Goal: Transaction & Acquisition: Download file/media

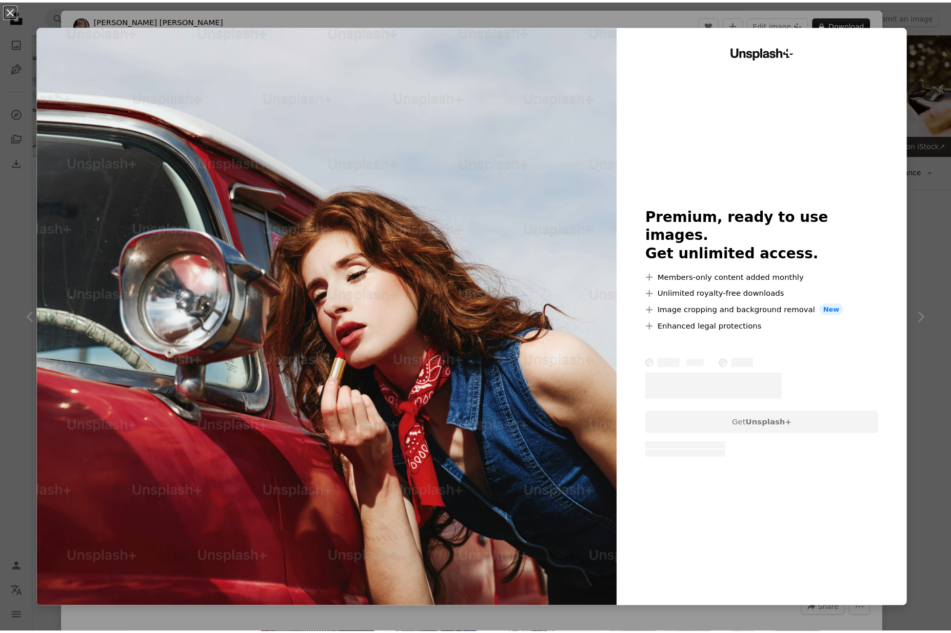
scroll to position [3203, 0]
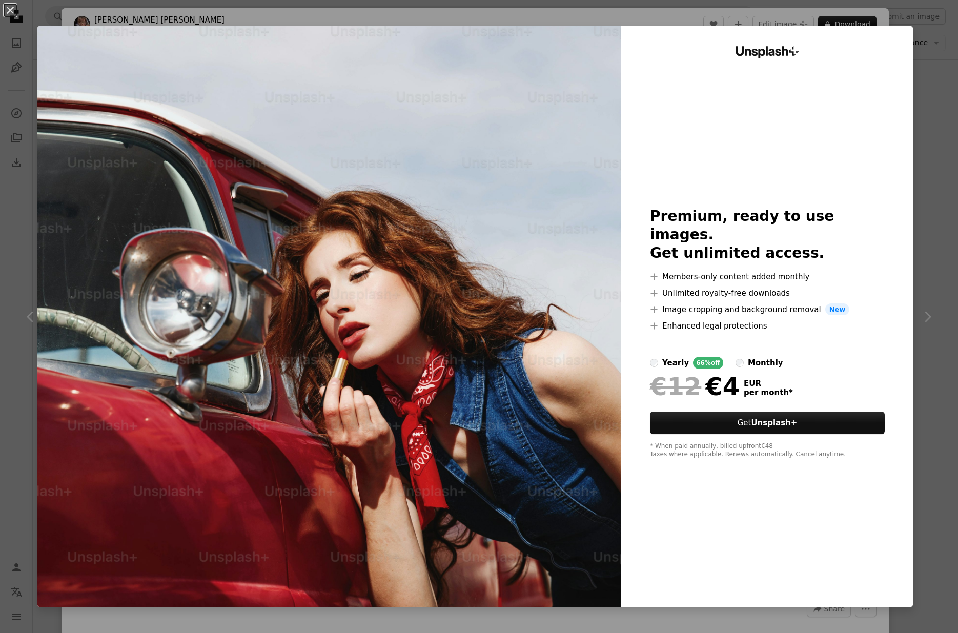
click at [926, 504] on div "An X shape Unsplash+ Premium, ready to use images. Get unlimited access. A plus…" at bounding box center [479, 316] width 958 height 633
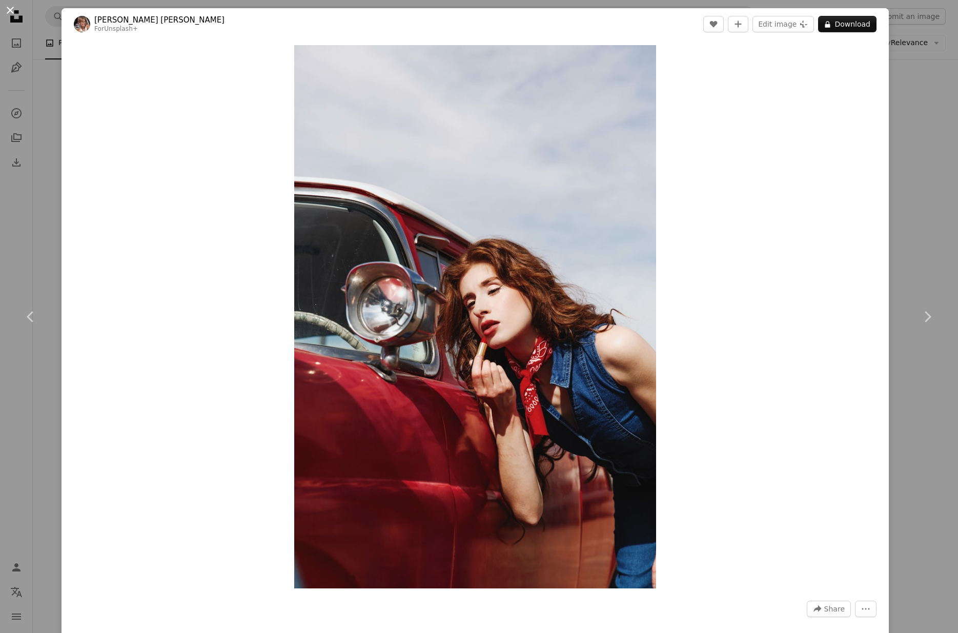
click at [6, 9] on button "An X shape" at bounding box center [10, 10] width 12 height 12
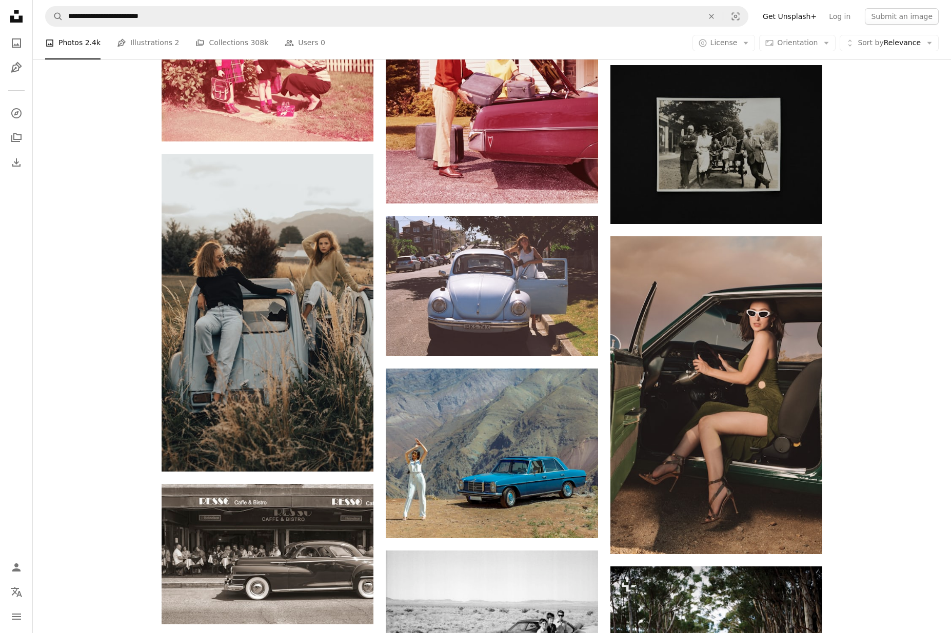
scroll to position [2402, 0]
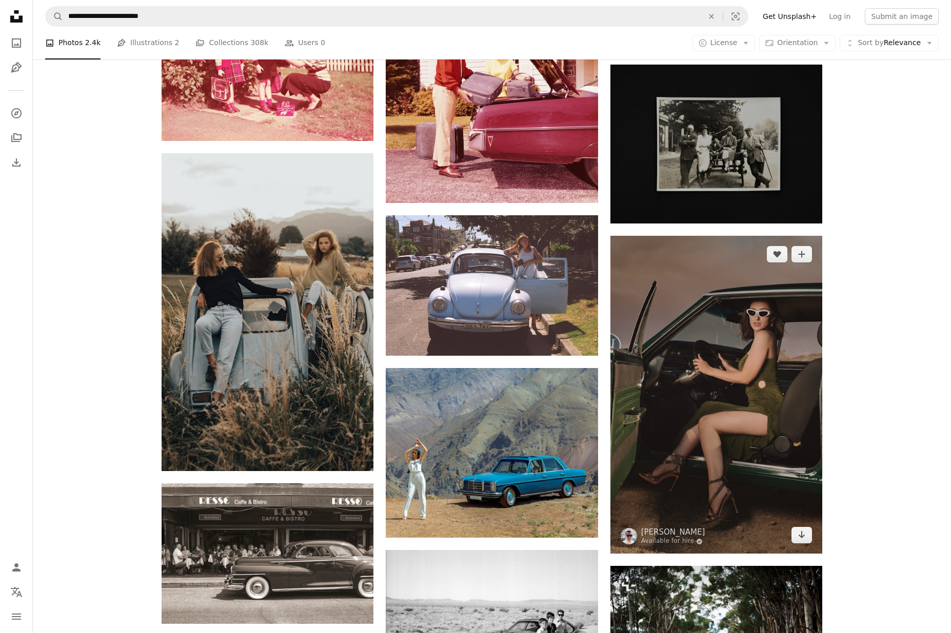
click at [769, 403] on img at bounding box center [716, 395] width 212 height 318
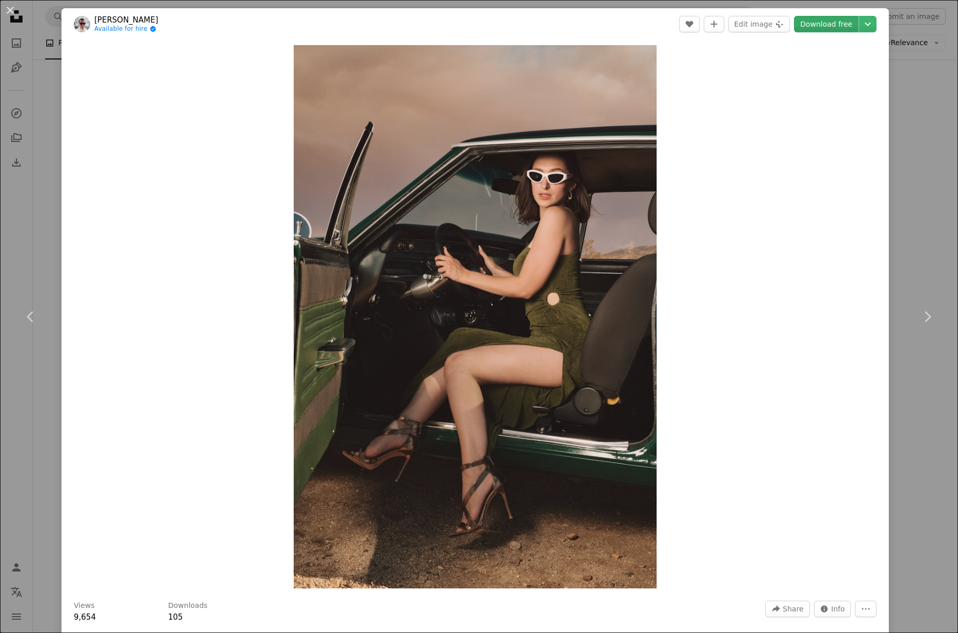
click at [833, 25] on link "Download free" at bounding box center [826, 24] width 65 height 16
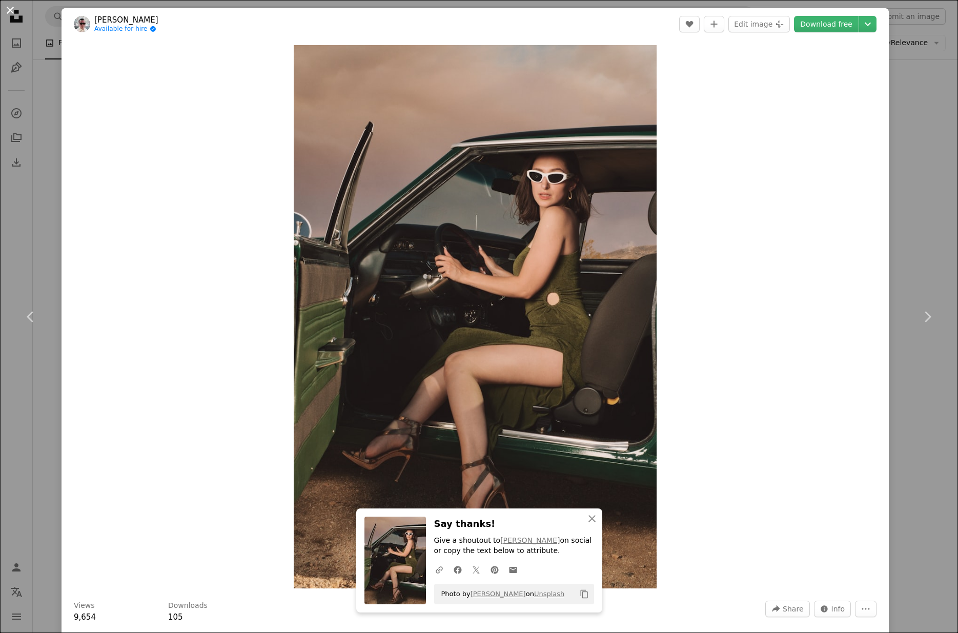
click at [10, 8] on button "An X shape" at bounding box center [10, 10] width 12 height 12
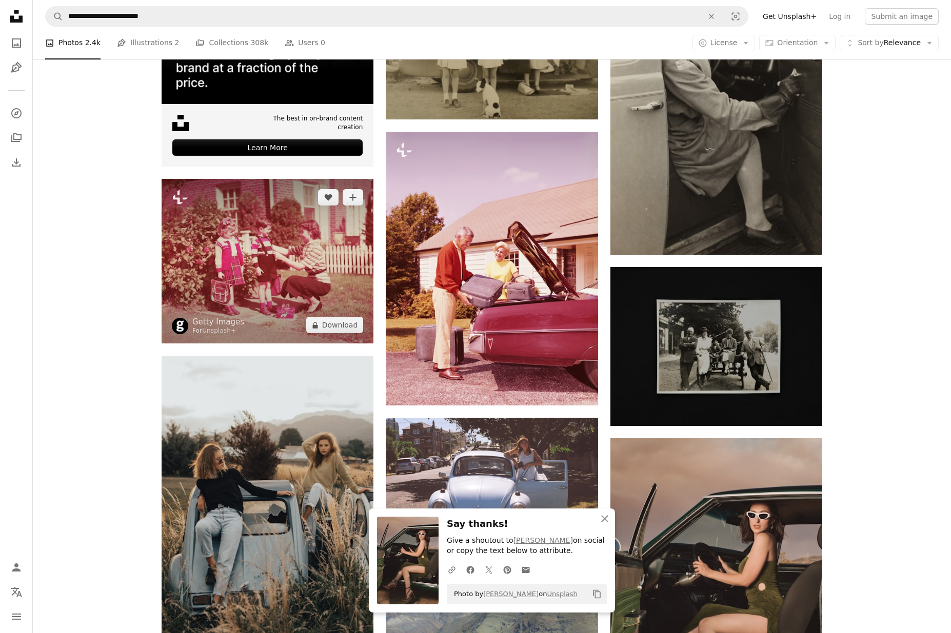
scroll to position [1975, 0]
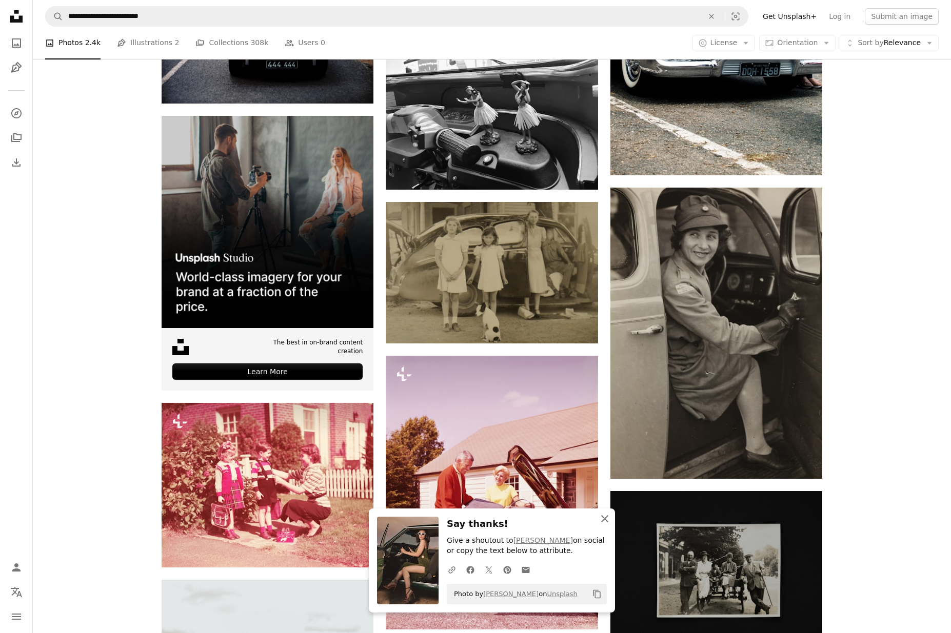
click at [596, 515] on button "An X shape Close" at bounding box center [604, 519] width 21 height 21
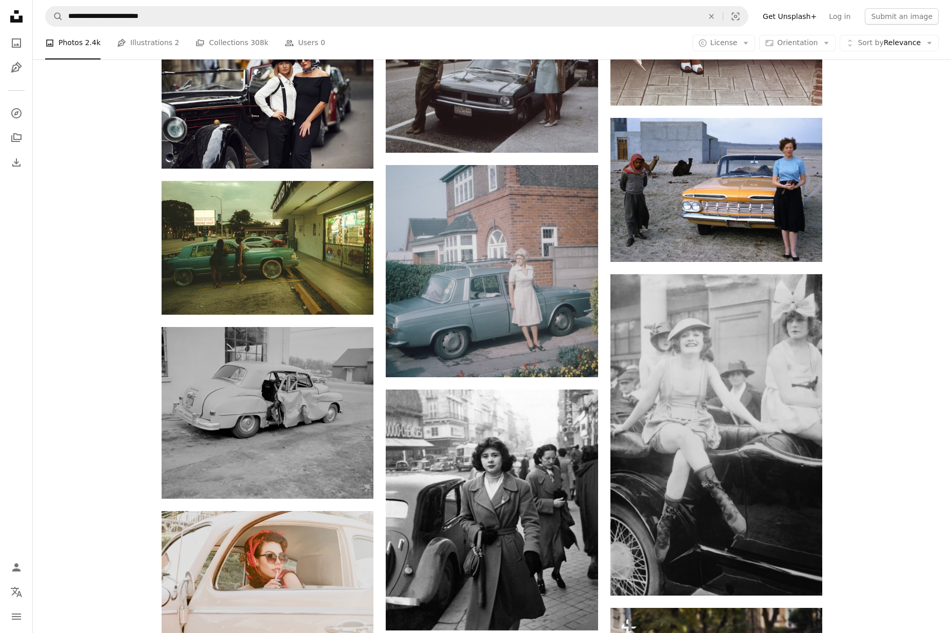
scroll to position [738, 0]
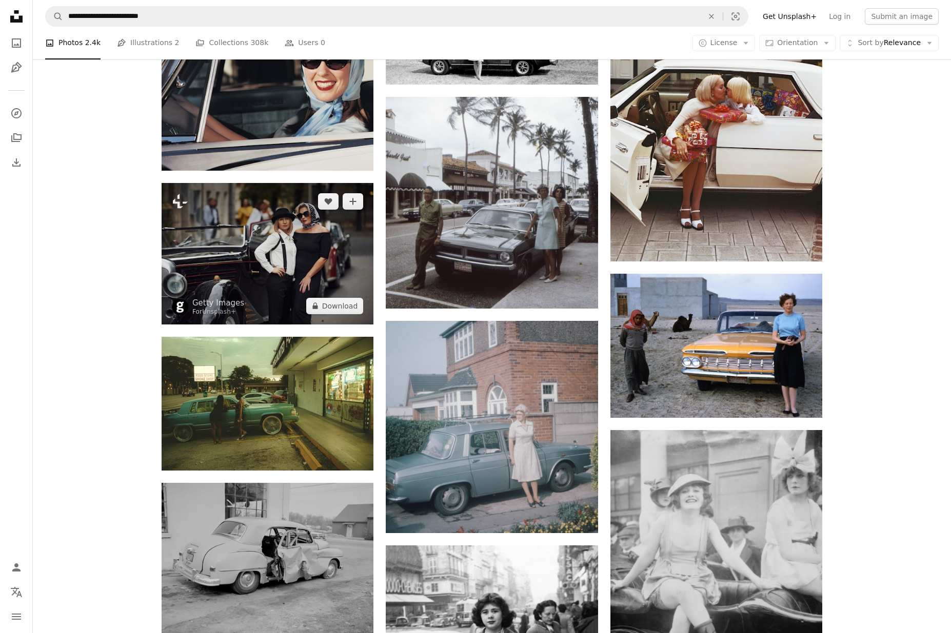
click at [245, 258] on img at bounding box center [268, 254] width 212 height 142
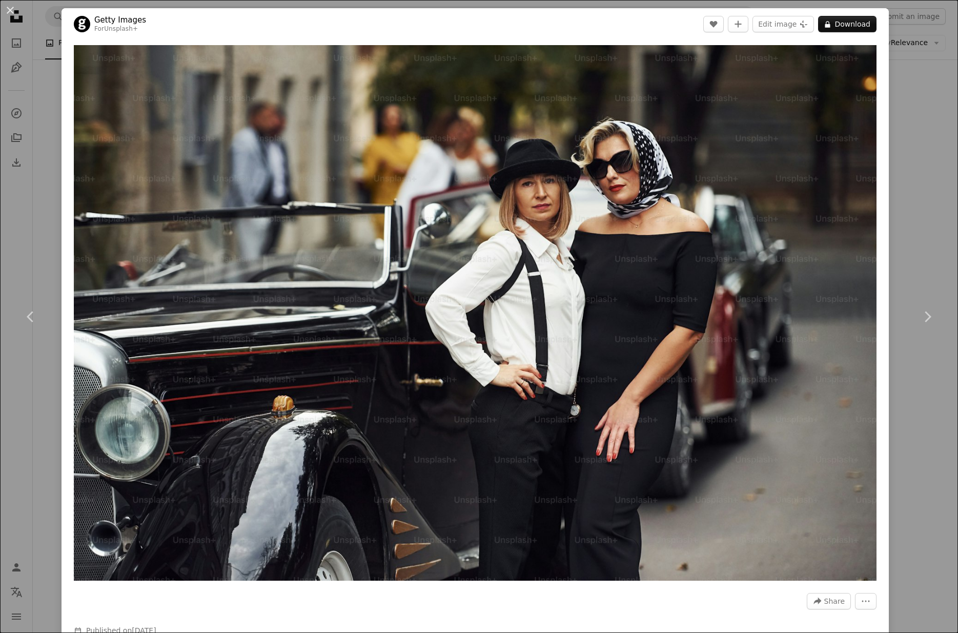
drag, startPoint x: 8, startPoint y: 7, endPoint x: 24, endPoint y: 32, distance: 29.7
click at [8, 7] on button "An X shape" at bounding box center [10, 10] width 12 height 12
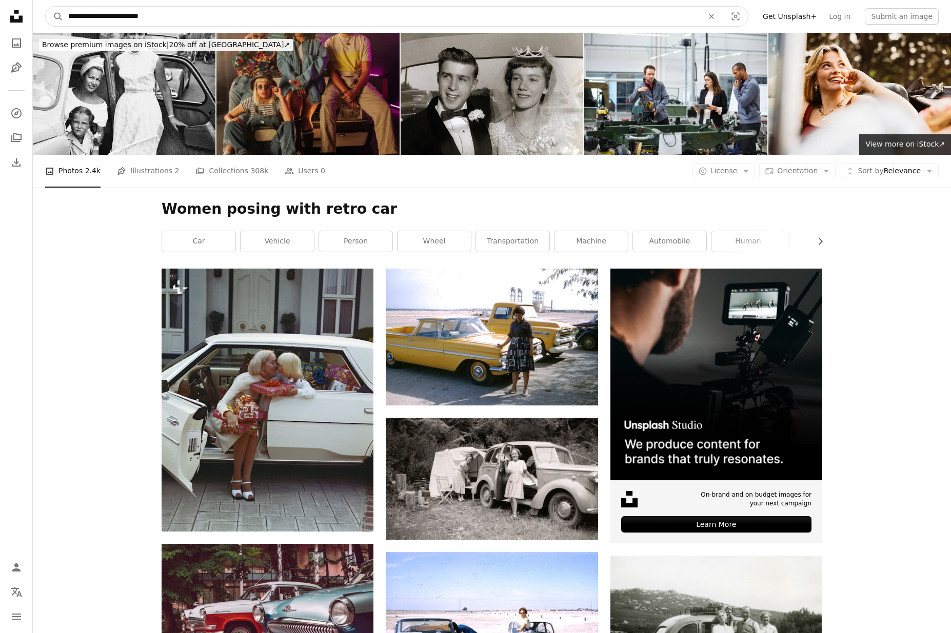
drag, startPoint x: 134, startPoint y: 15, endPoint x: 169, endPoint y: 17, distance: 35.0
click at [169, 17] on input "**********" at bounding box center [381, 16] width 637 height 19
type input "**********"
click button "A magnifying glass" at bounding box center [54, 16] width 17 height 19
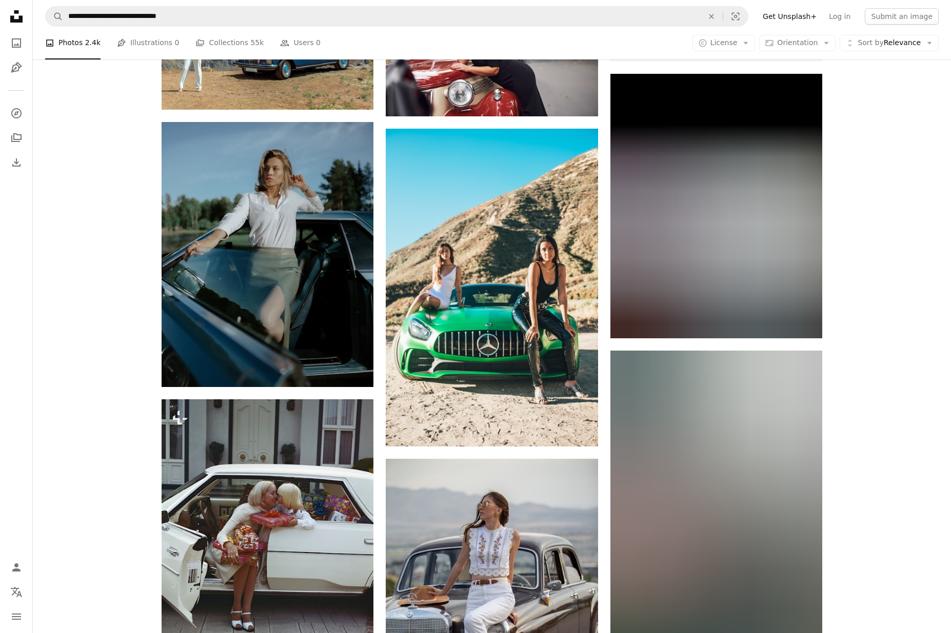
scroll to position [526, 0]
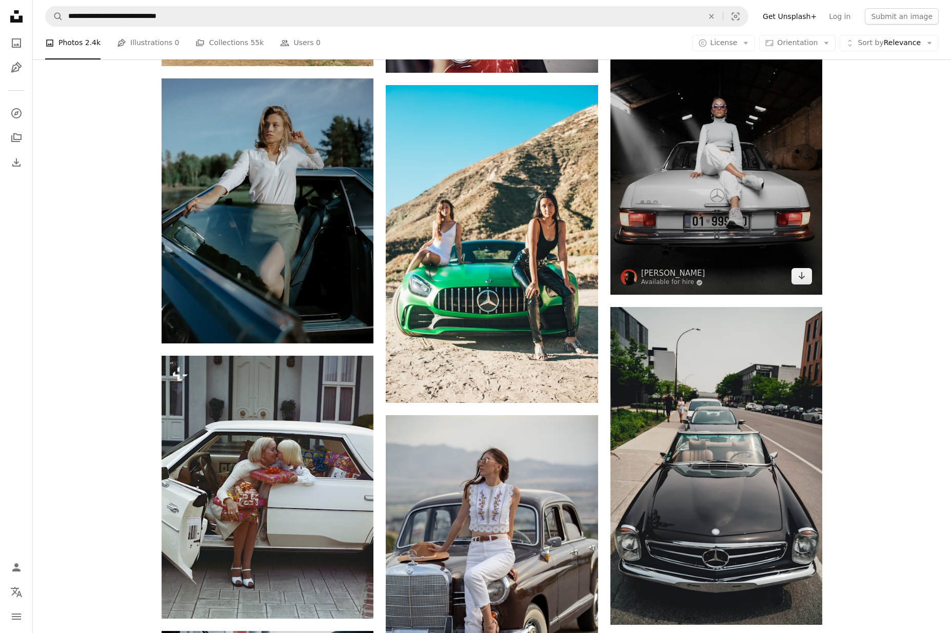
click at [713, 210] on img at bounding box center [716, 162] width 212 height 265
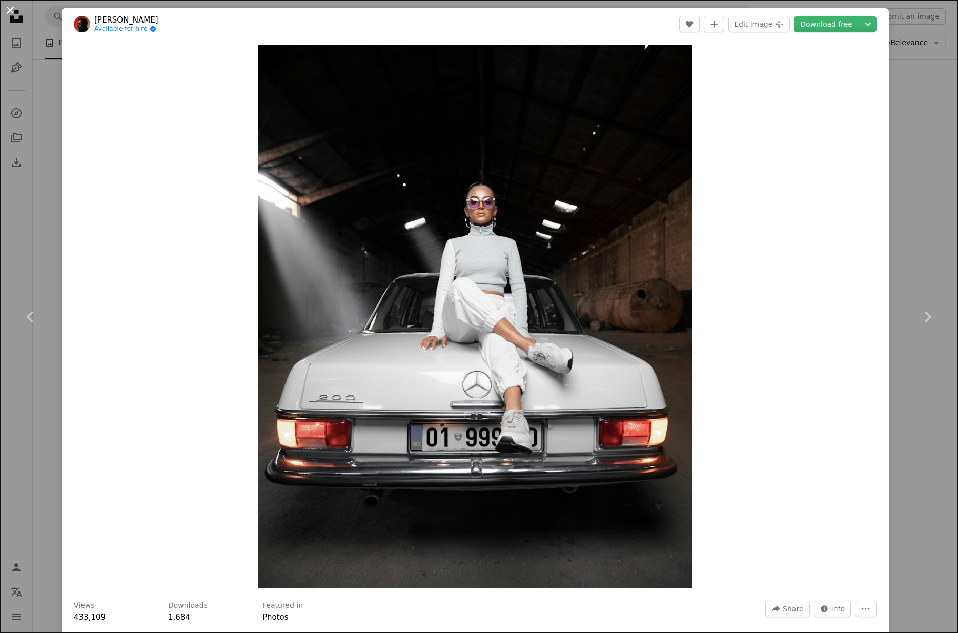
click at [12, 10] on button "An X shape" at bounding box center [10, 10] width 12 height 12
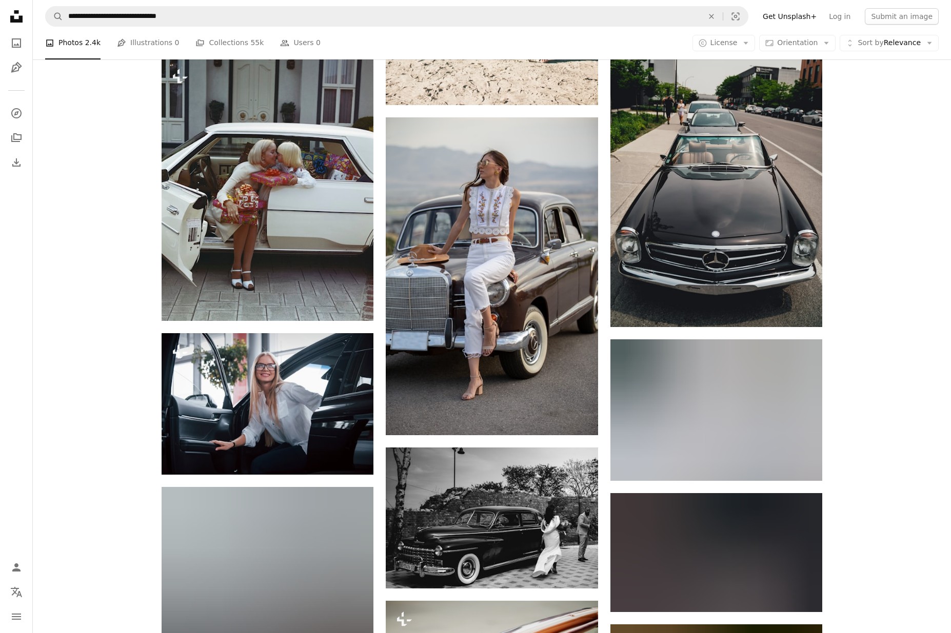
scroll to position [747, 0]
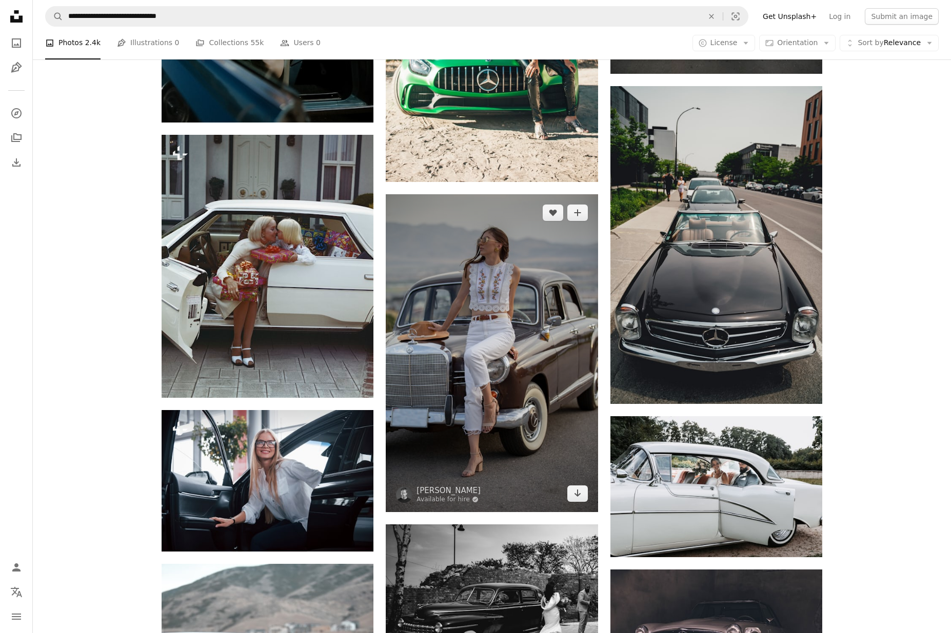
click at [516, 363] on img at bounding box center [492, 353] width 212 height 318
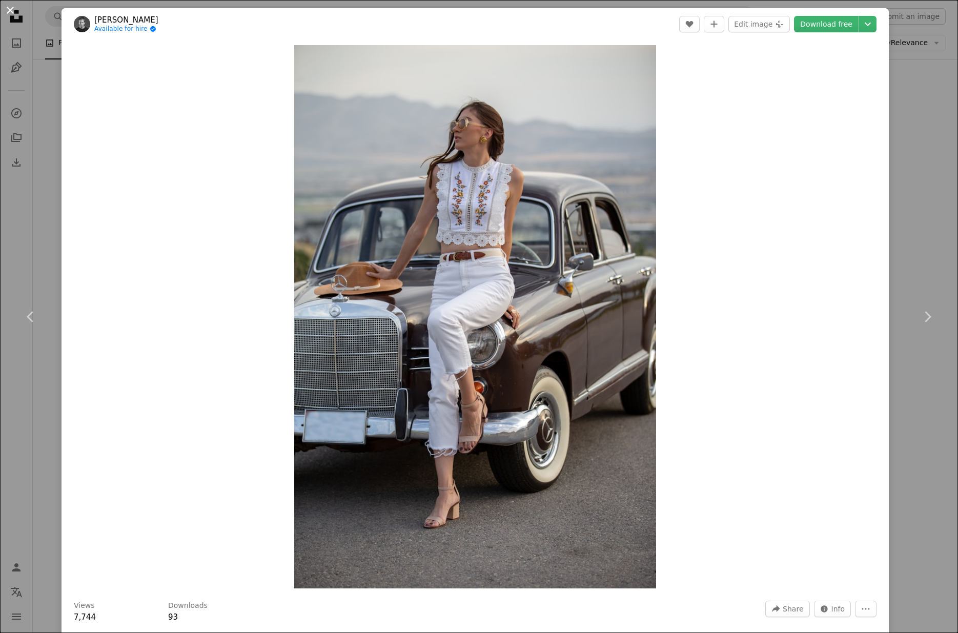
click at [8, 7] on button "An X shape" at bounding box center [10, 10] width 12 height 12
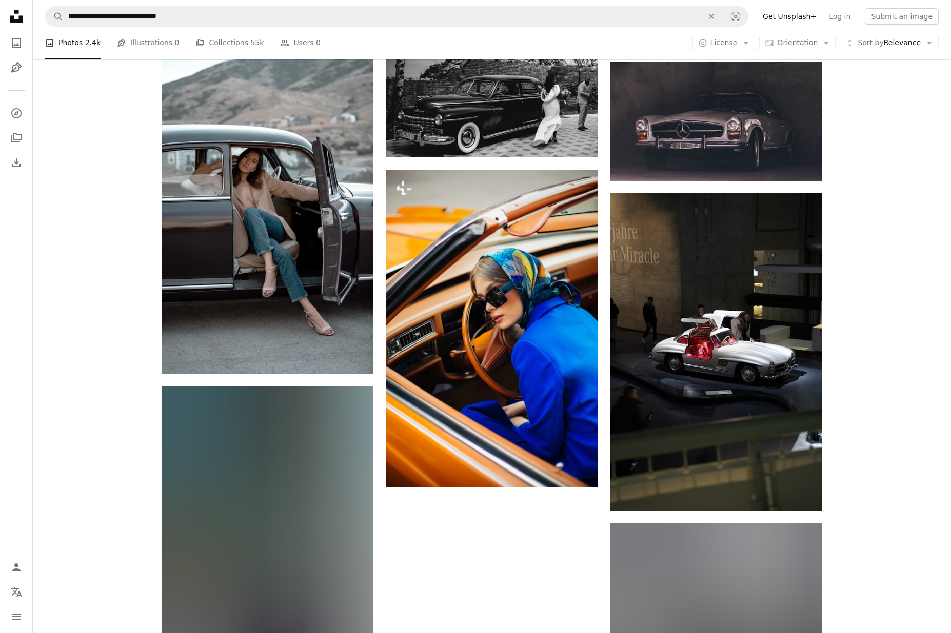
scroll to position [1462, 0]
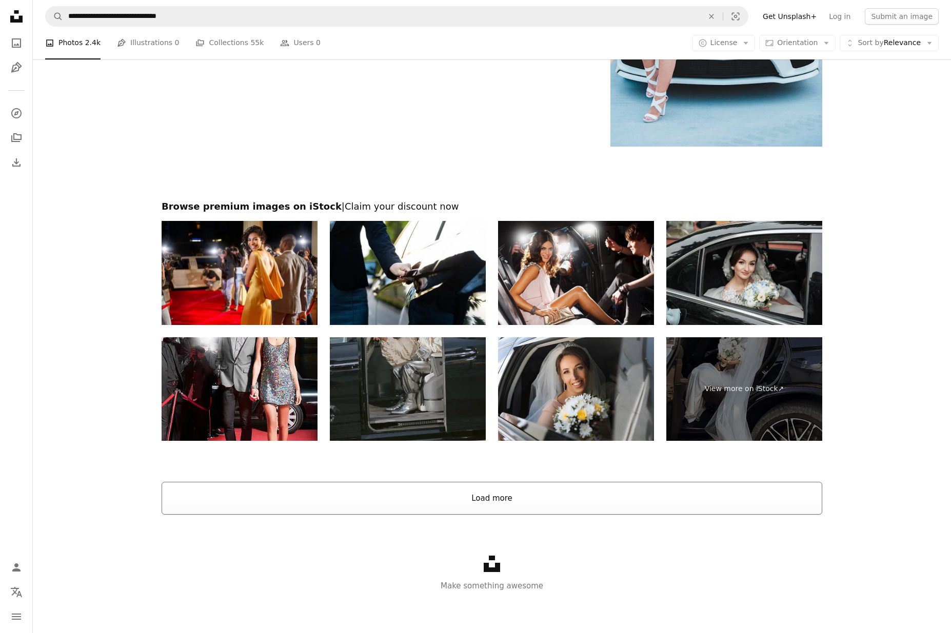
click at [505, 499] on button "Load more" at bounding box center [492, 498] width 660 height 33
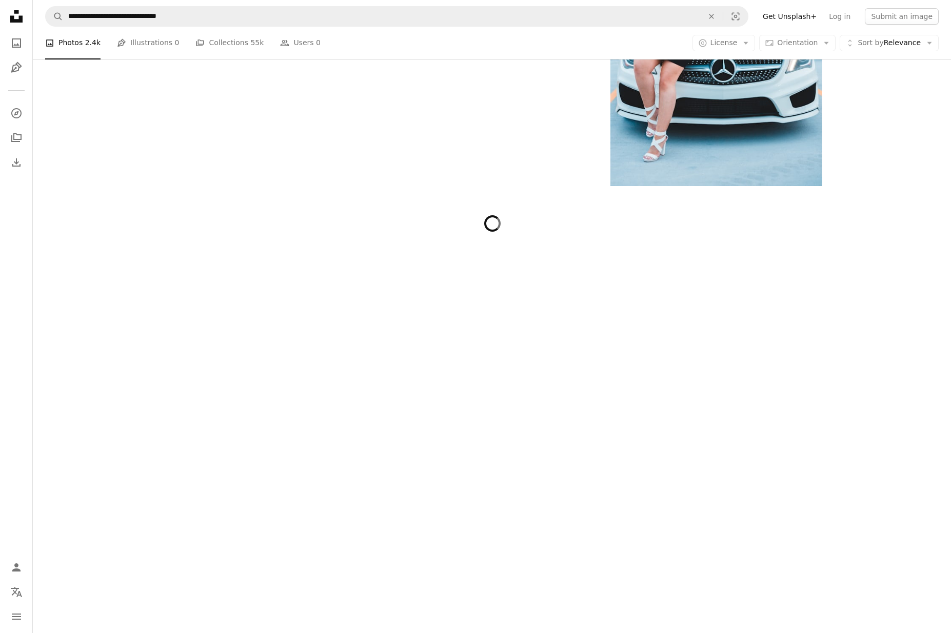
scroll to position [2103, 0]
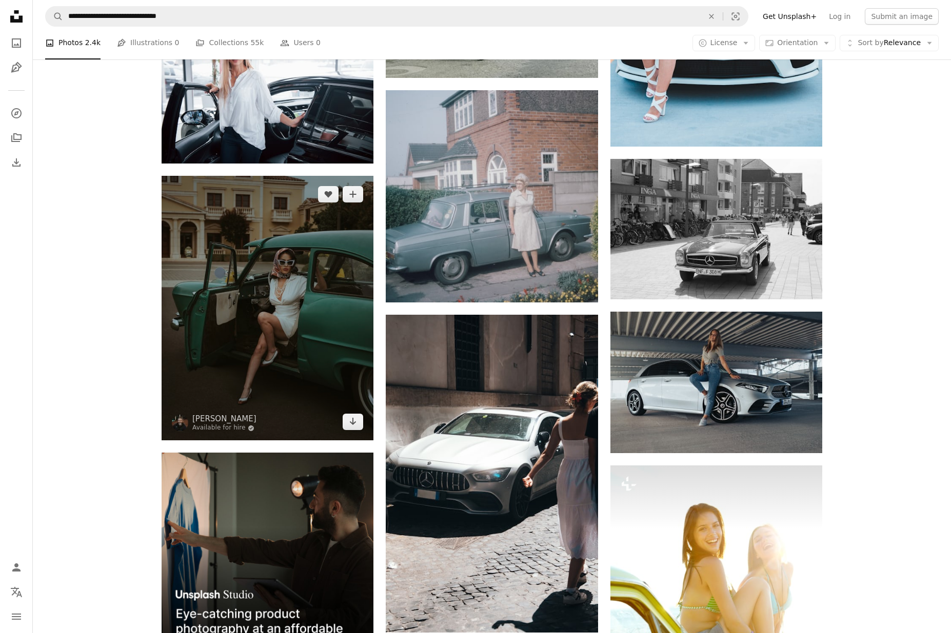
click at [297, 360] on img at bounding box center [268, 308] width 212 height 265
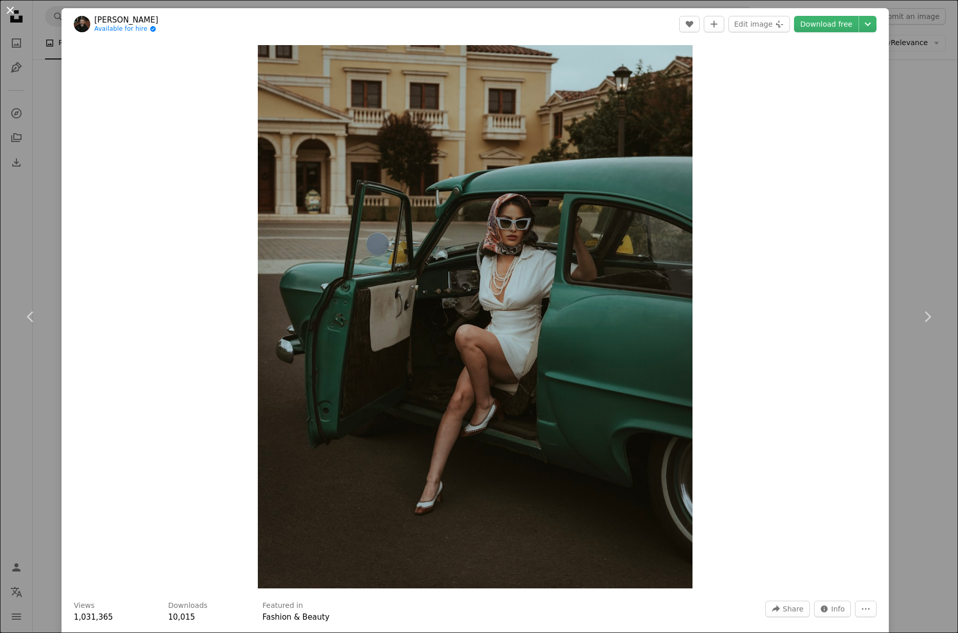
click at [12, 10] on button "An X shape" at bounding box center [10, 10] width 12 height 12
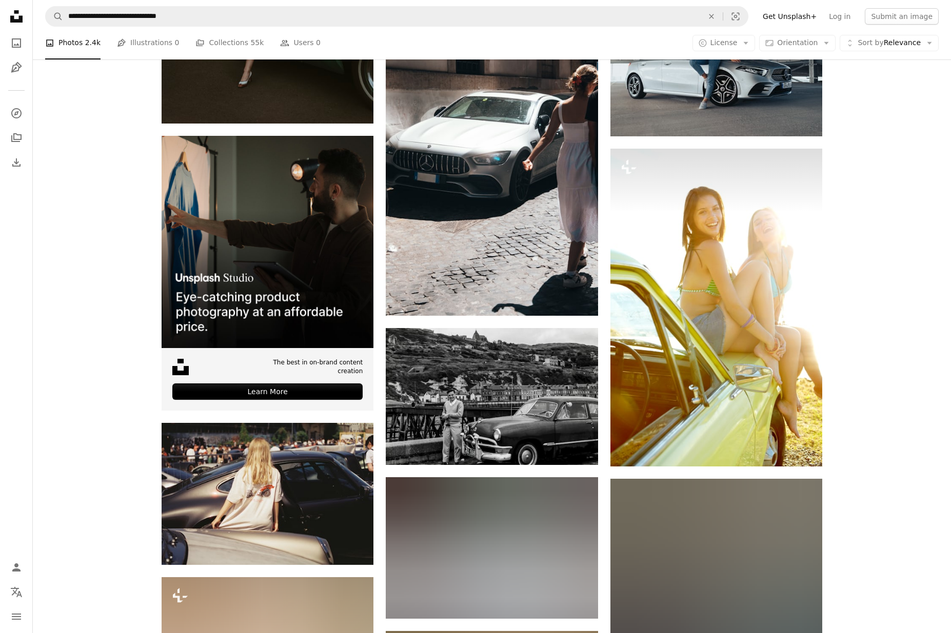
scroll to position [2444, 0]
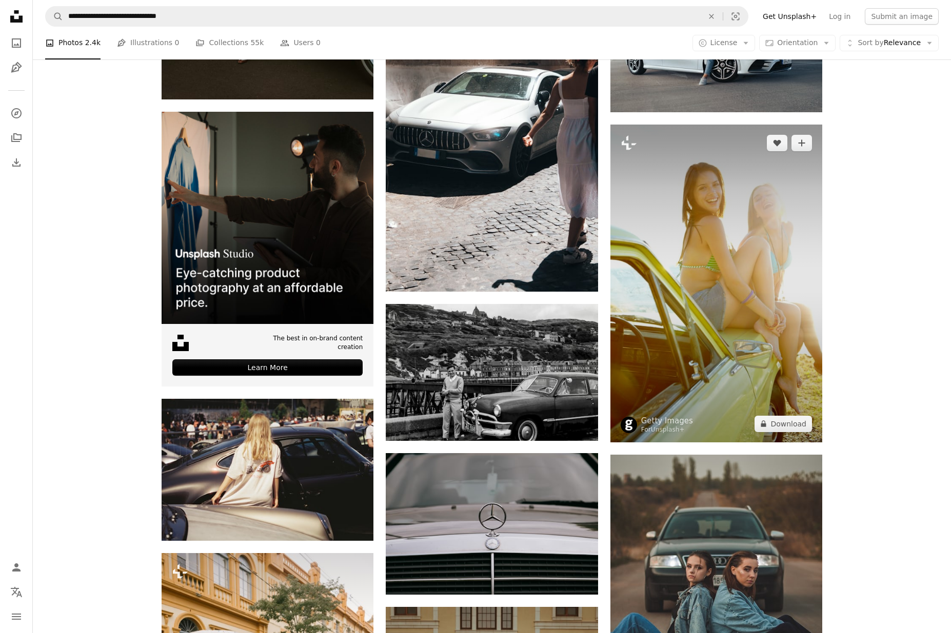
click at [736, 366] on img at bounding box center [716, 284] width 212 height 318
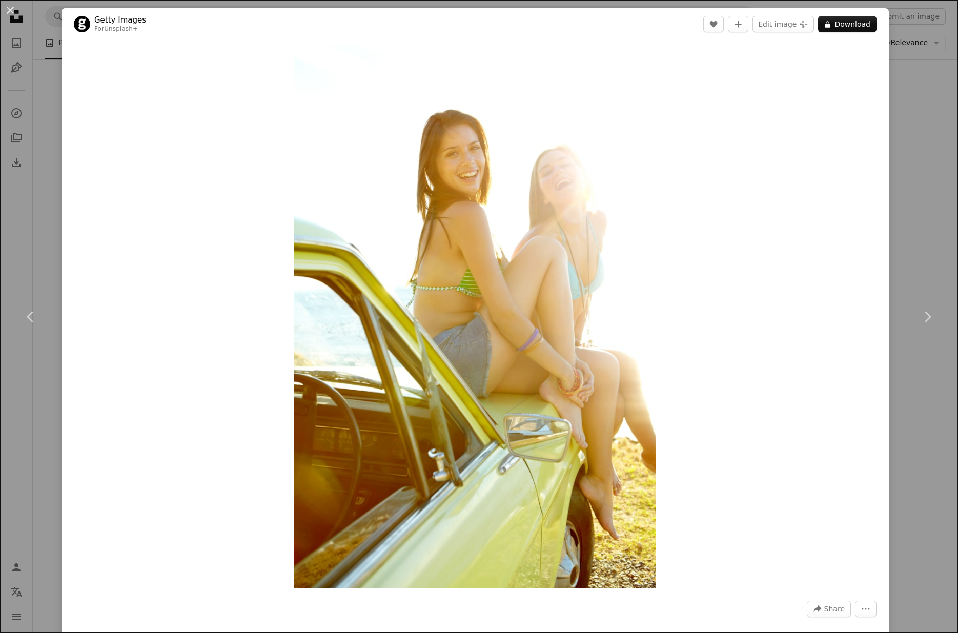
click at [10, 12] on button "An X shape" at bounding box center [10, 10] width 12 height 12
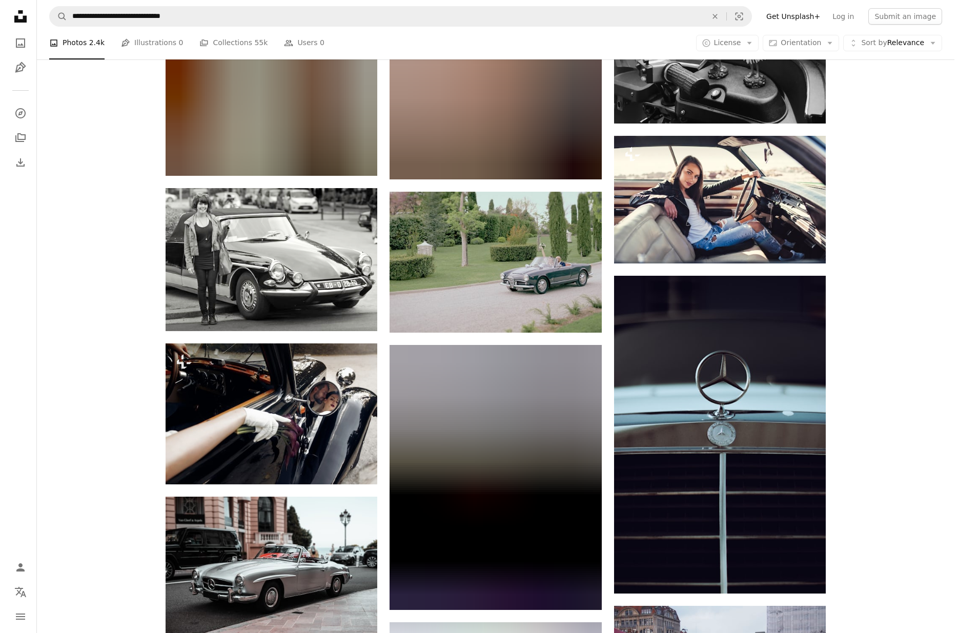
scroll to position [4087, 0]
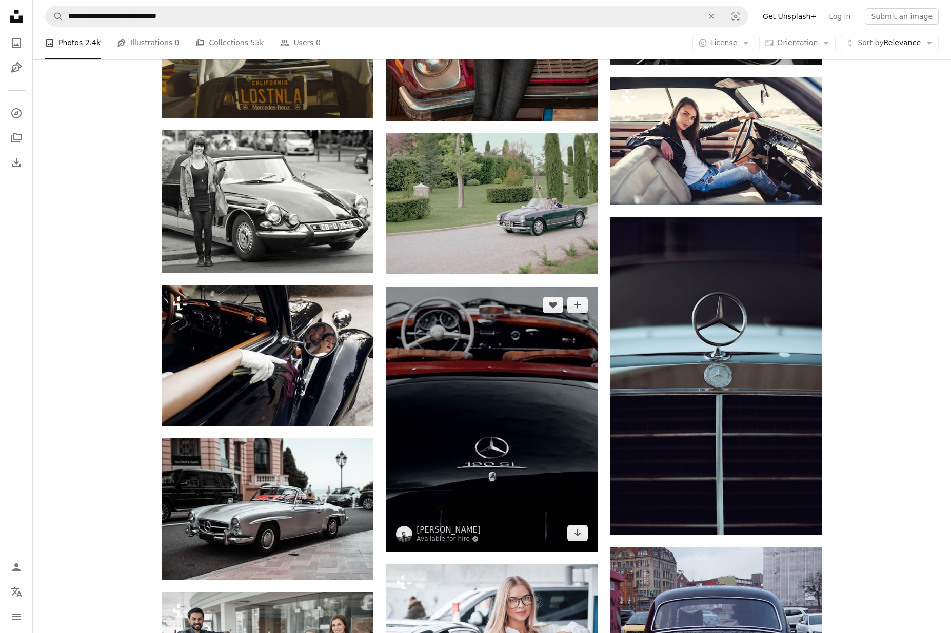
click at [473, 463] on img at bounding box center [492, 419] width 212 height 265
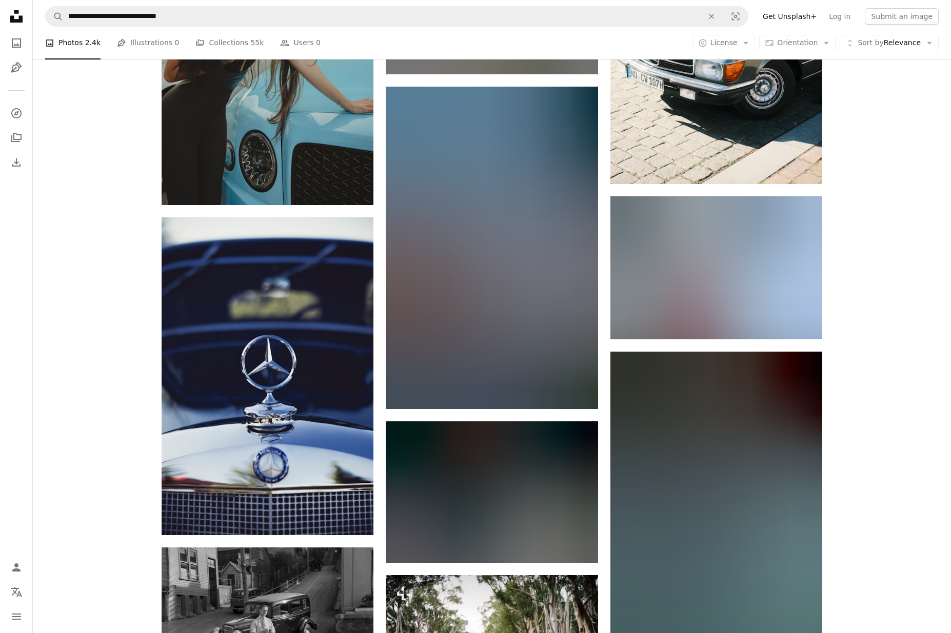
scroll to position [9838, 0]
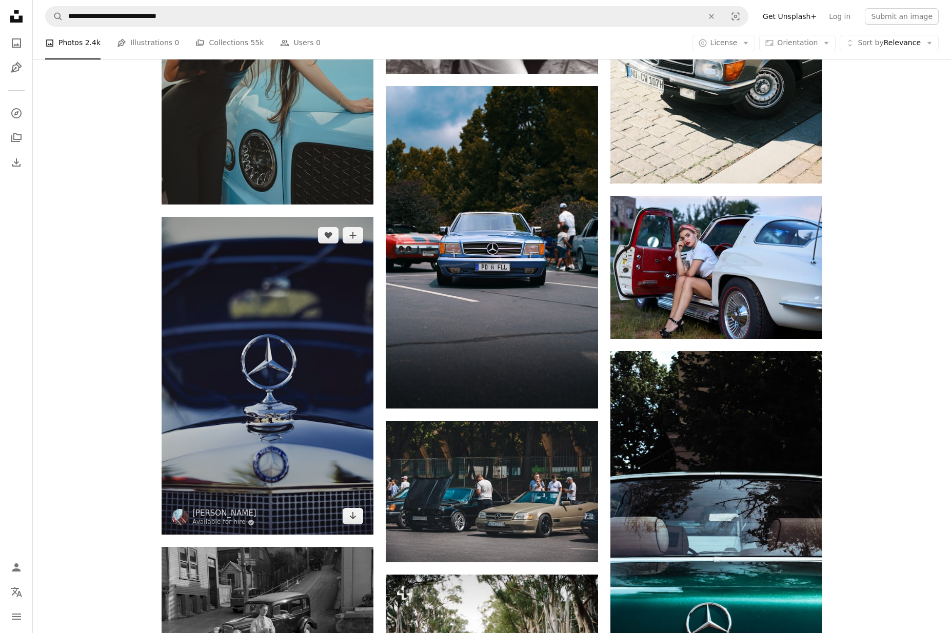
click at [209, 362] on img at bounding box center [268, 376] width 212 height 318
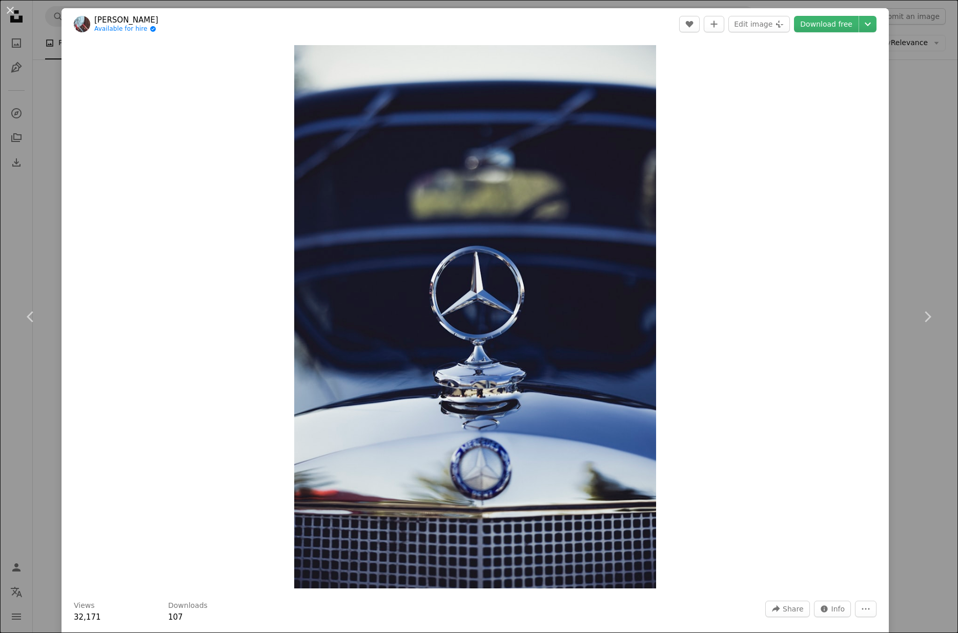
click at [11, 11] on button "An X shape" at bounding box center [10, 10] width 12 height 12
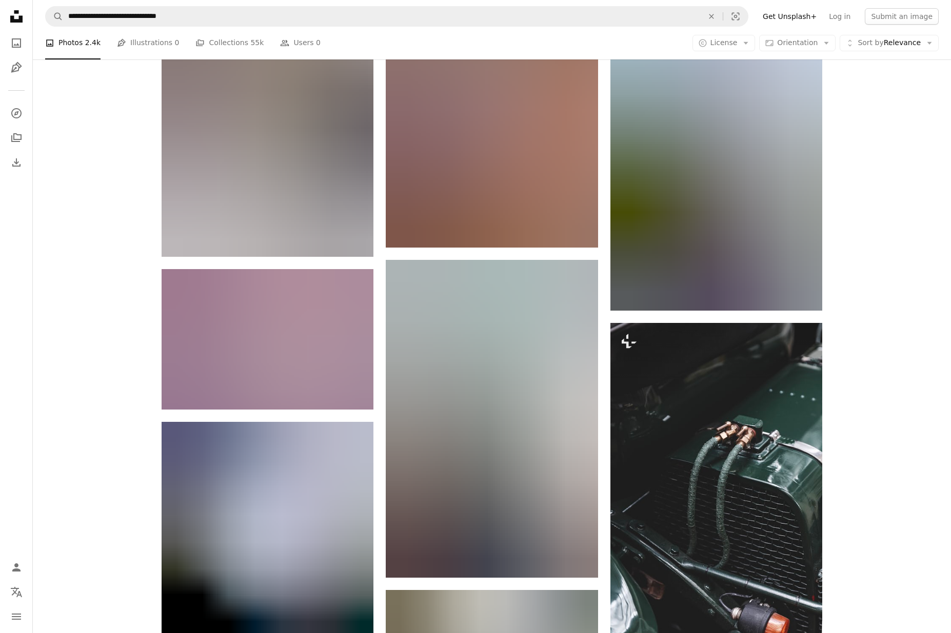
scroll to position [17803, 0]
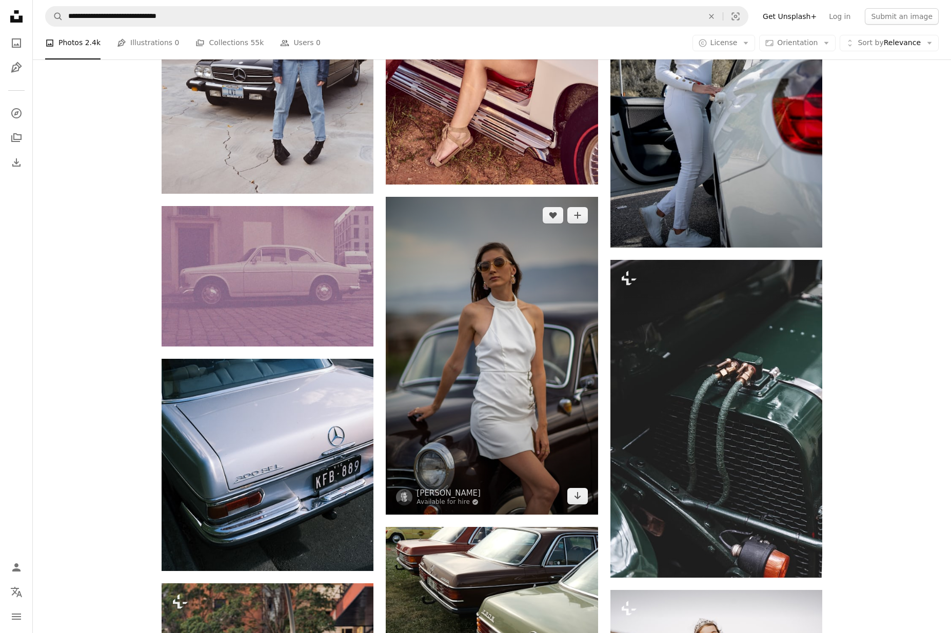
click at [571, 438] on img at bounding box center [492, 356] width 212 height 318
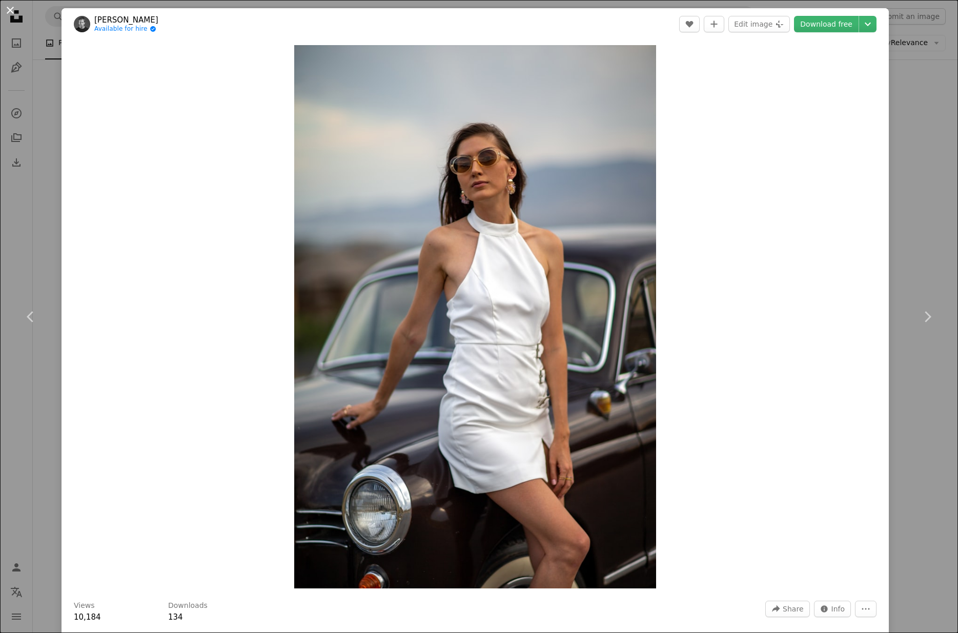
click at [9, 10] on button "An X shape" at bounding box center [10, 10] width 12 height 12
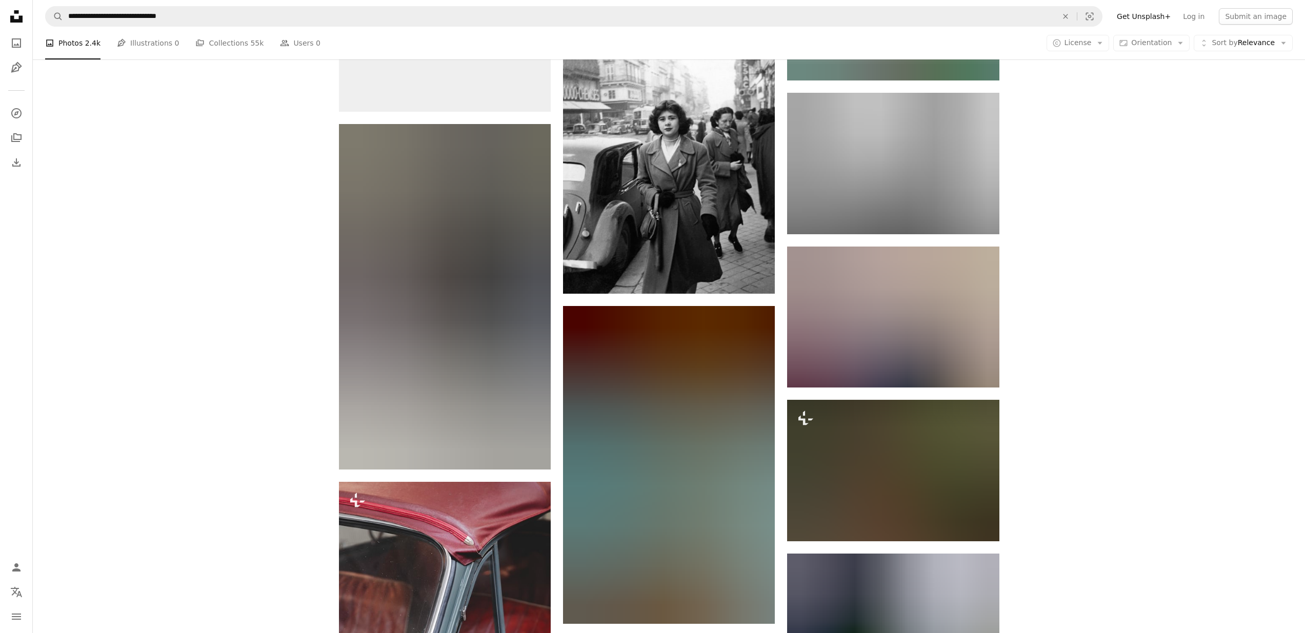
scroll to position [20508, 0]
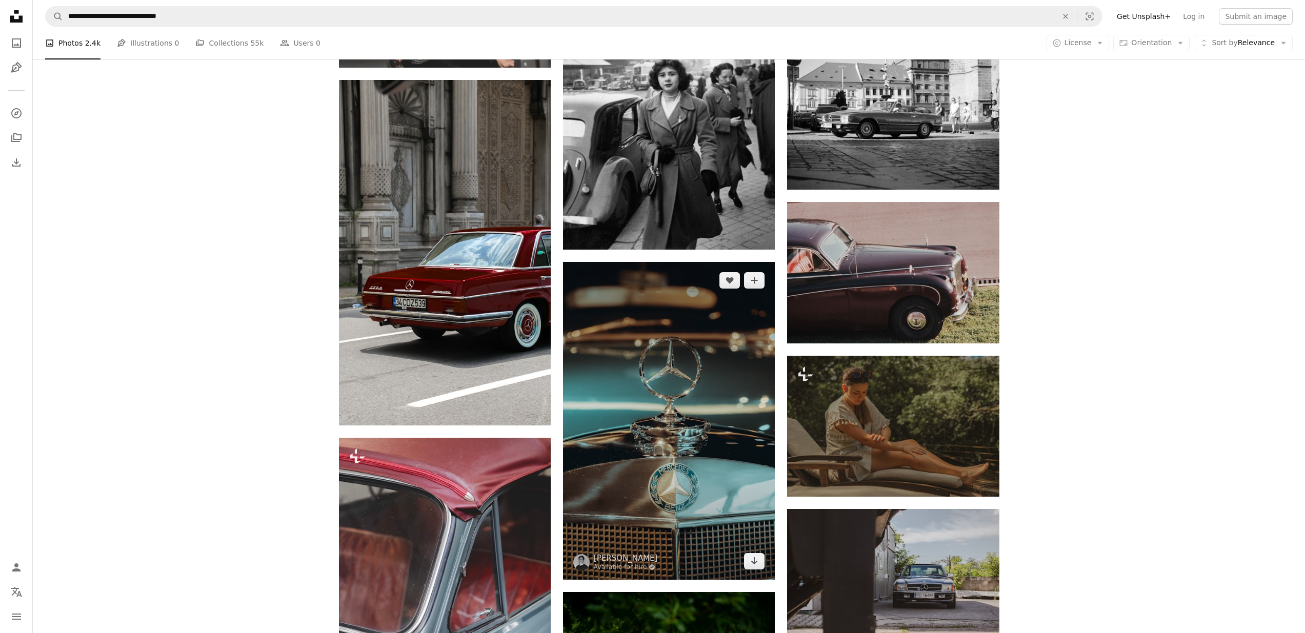
click at [702, 559] on img at bounding box center [669, 421] width 212 height 318
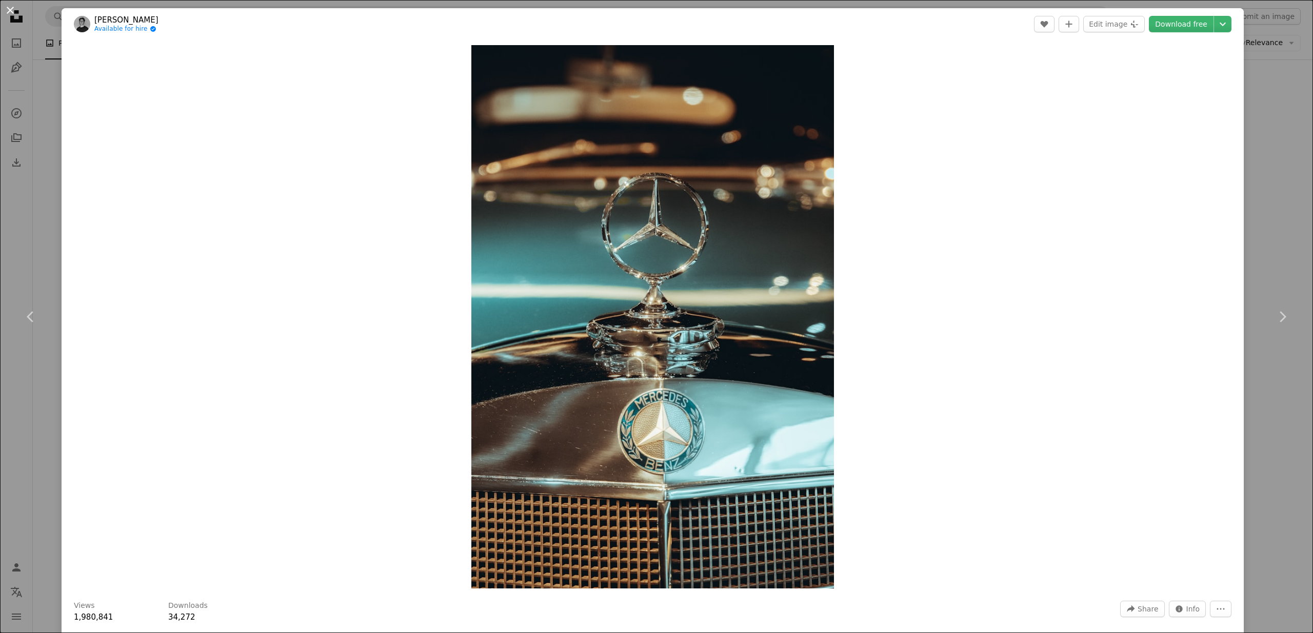
click at [10, 9] on button "An X shape" at bounding box center [10, 10] width 12 height 12
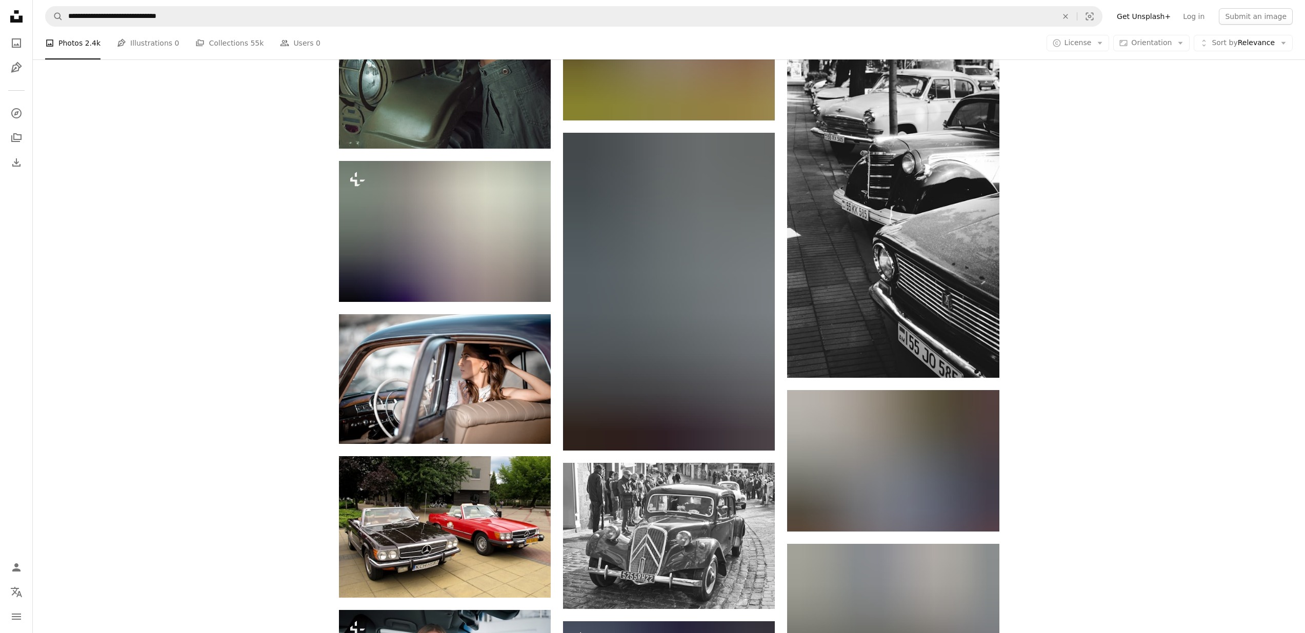
scroll to position [21724, 0]
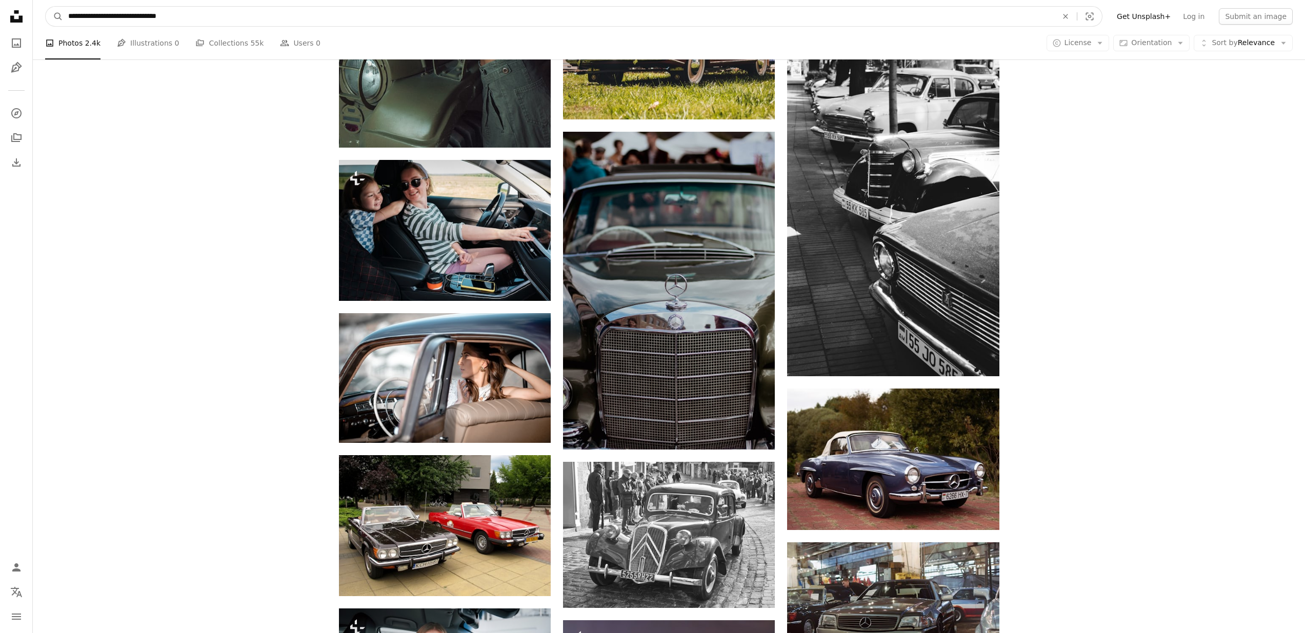
drag, startPoint x: 132, startPoint y: 18, endPoint x: 96, endPoint y: 15, distance: 36.5
click at [96, 15] on input "**********" at bounding box center [558, 16] width 991 height 19
type input "**********"
click button "A magnifying glass" at bounding box center [54, 16] width 17 height 19
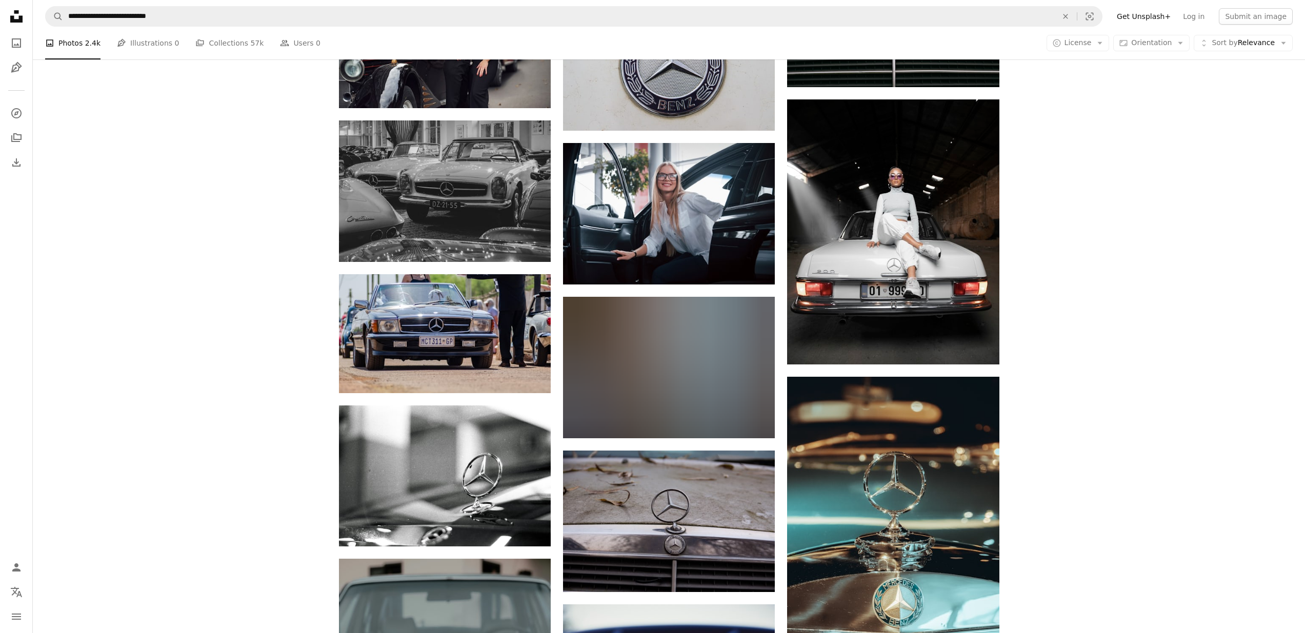
scroll to position [913, 0]
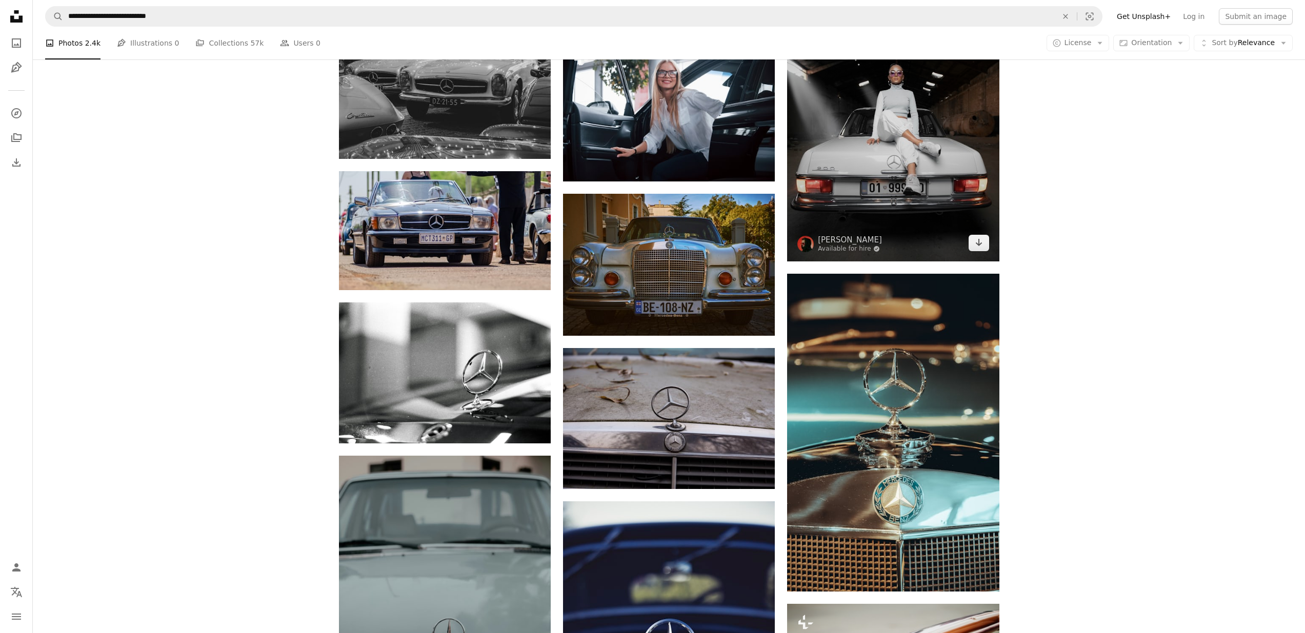
drag, startPoint x: 1007, startPoint y: 123, endPoint x: 947, endPoint y: 128, distance: 60.7
click at [958, 123] on div "Plus sign for Unsplash+ A heart A plus sign Getty Images For Unsplash+ A lock D…" at bounding box center [669, 162] width 685 height 1519
click at [916, 125] on img at bounding box center [893, 128] width 212 height 265
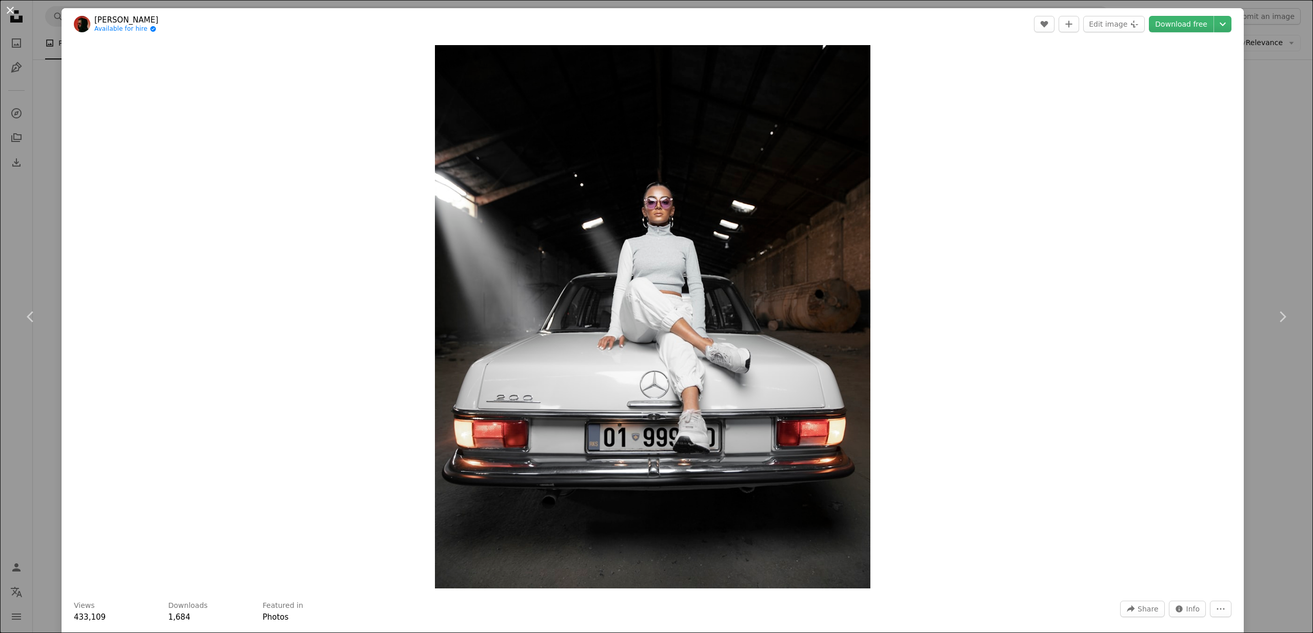
click at [4, 11] on button "An X shape" at bounding box center [10, 10] width 12 height 12
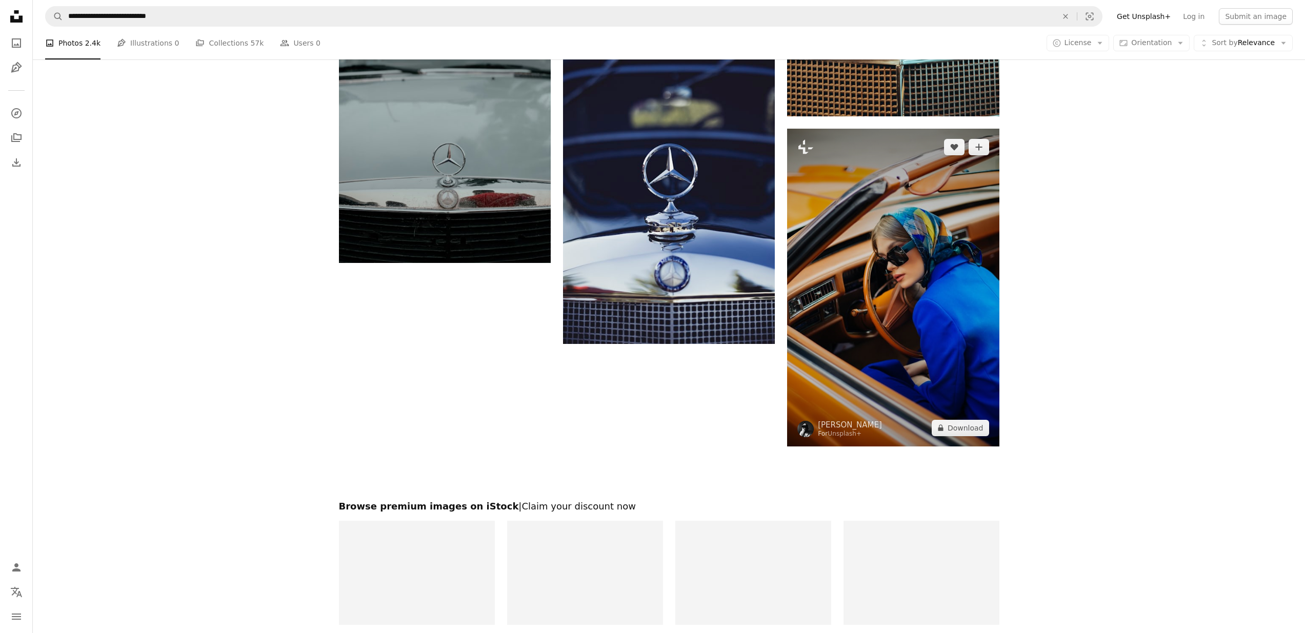
scroll to position [1390, 0]
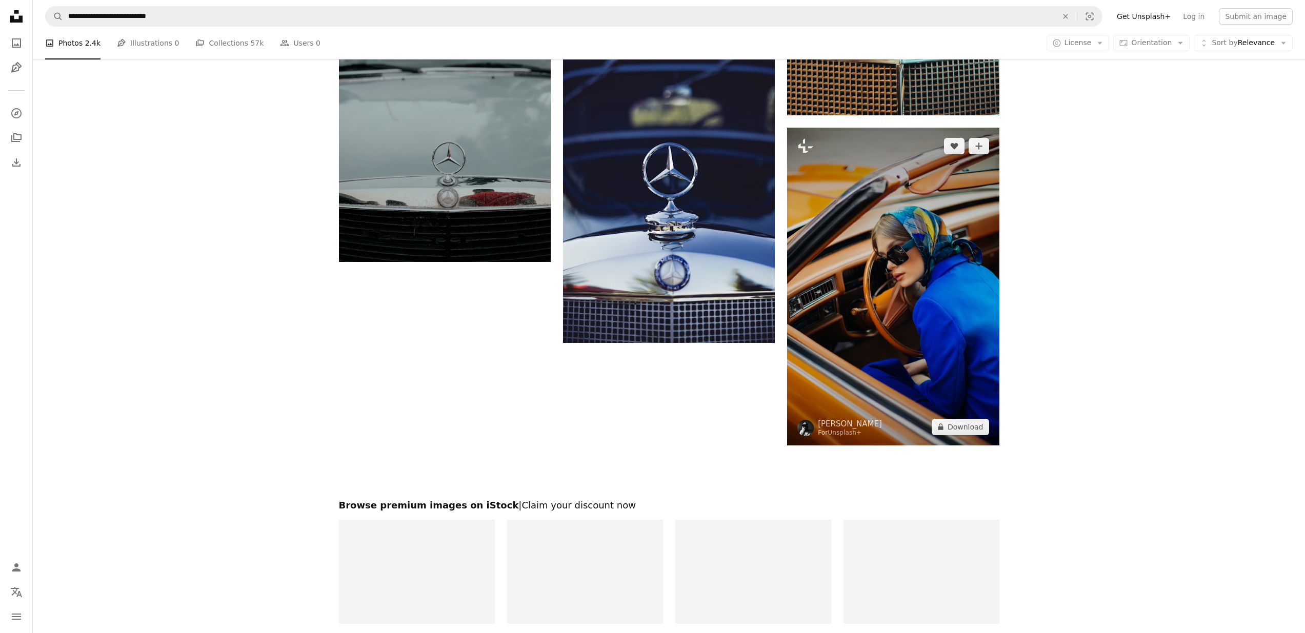
click at [896, 318] on img at bounding box center [893, 287] width 212 height 318
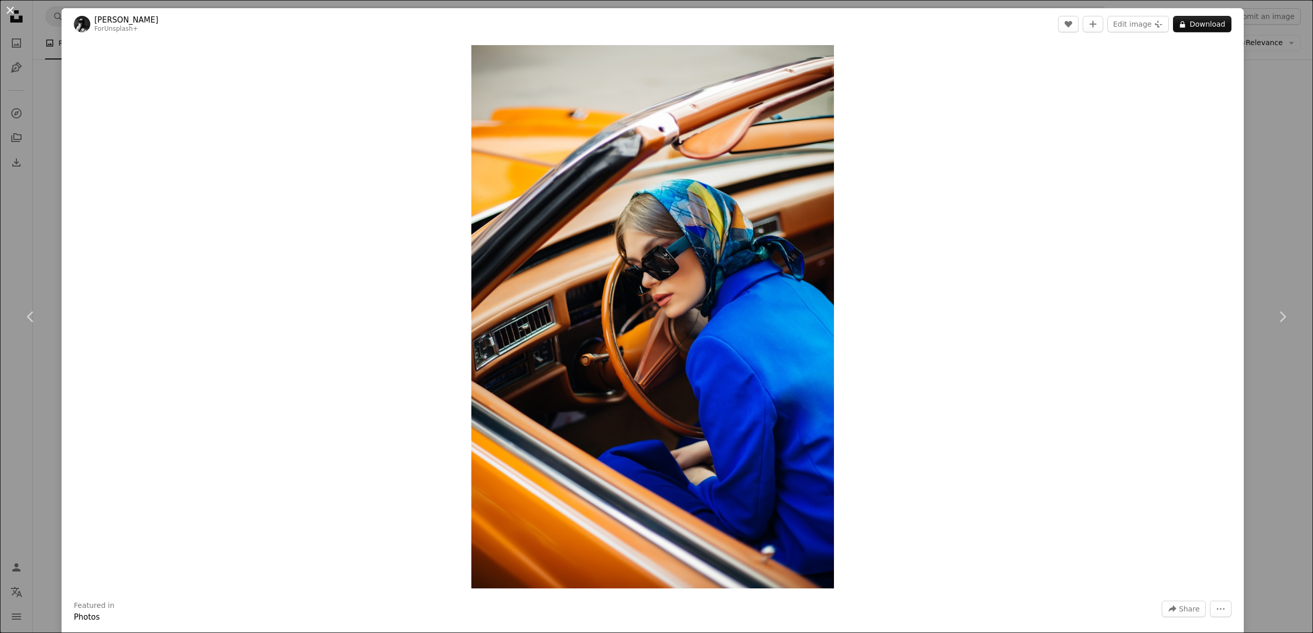
click at [9, 8] on button "An X shape" at bounding box center [10, 10] width 12 height 12
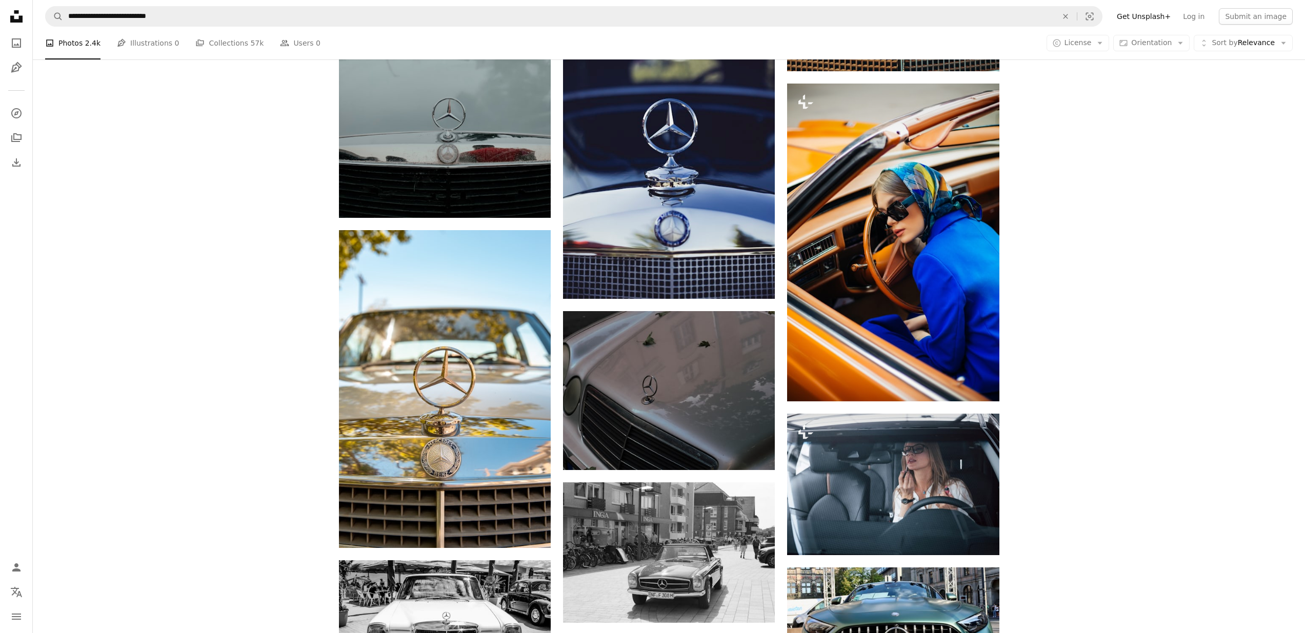
scroll to position [1326, 0]
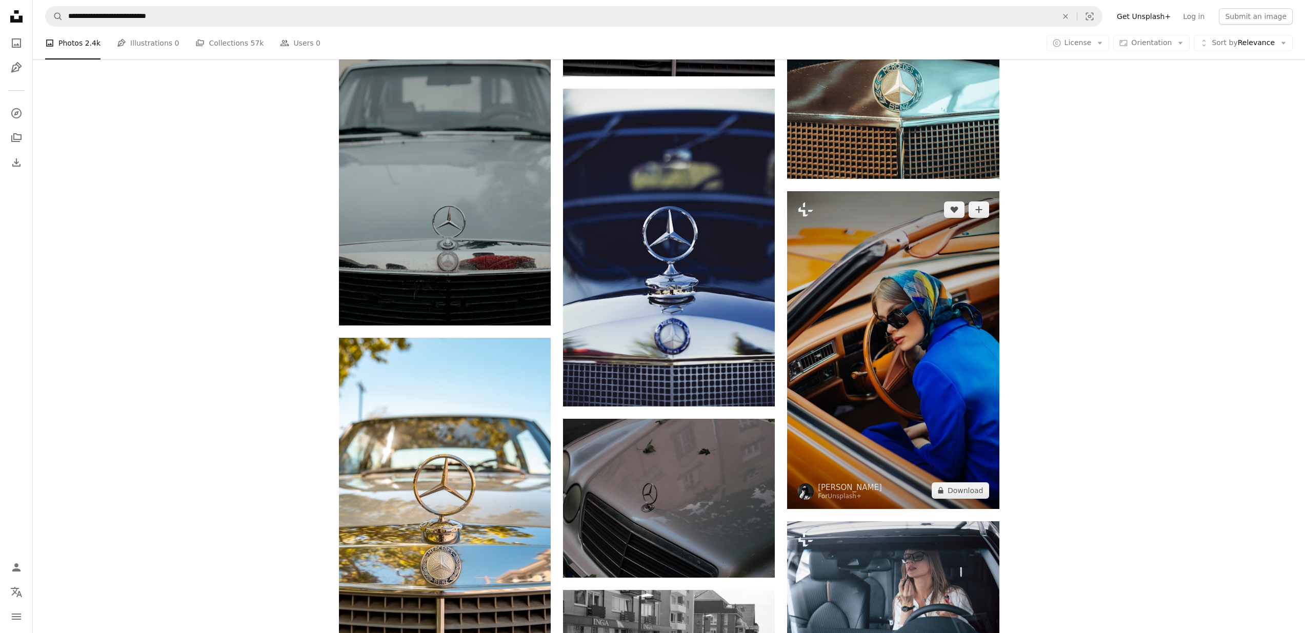
click at [917, 433] on img at bounding box center [893, 350] width 212 height 318
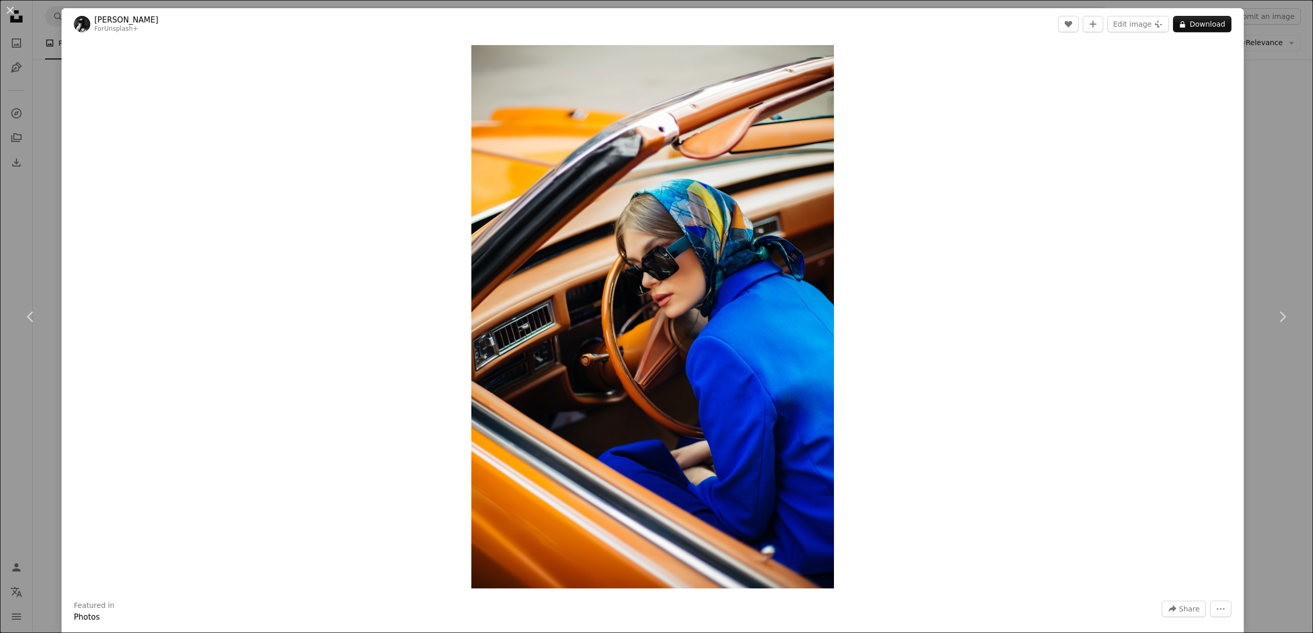
click at [899, 339] on div "Zoom in" at bounding box center [653, 317] width 1182 height 554
click at [900, 338] on div "Zoom in" at bounding box center [653, 317] width 1182 height 554
click at [958, 24] on button "A lock Download" at bounding box center [1202, 24] width 58 height 16
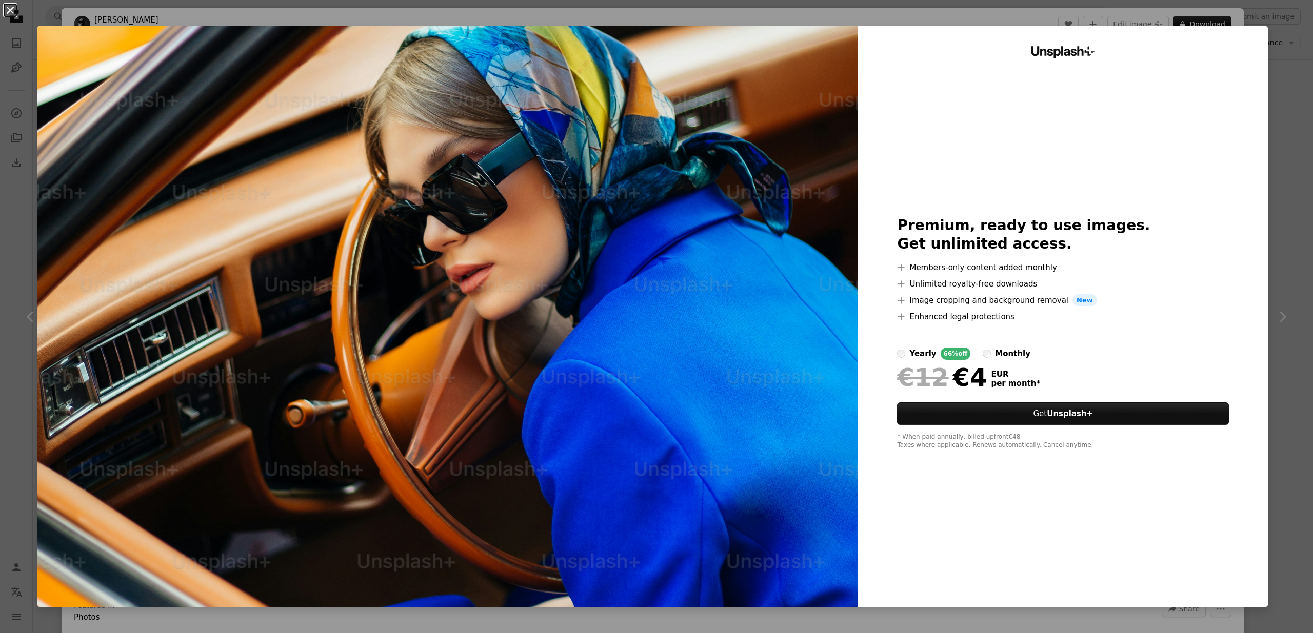
click at [7, 8] on button "An X shape" at bounding box center [10, 10] width 12 height 12
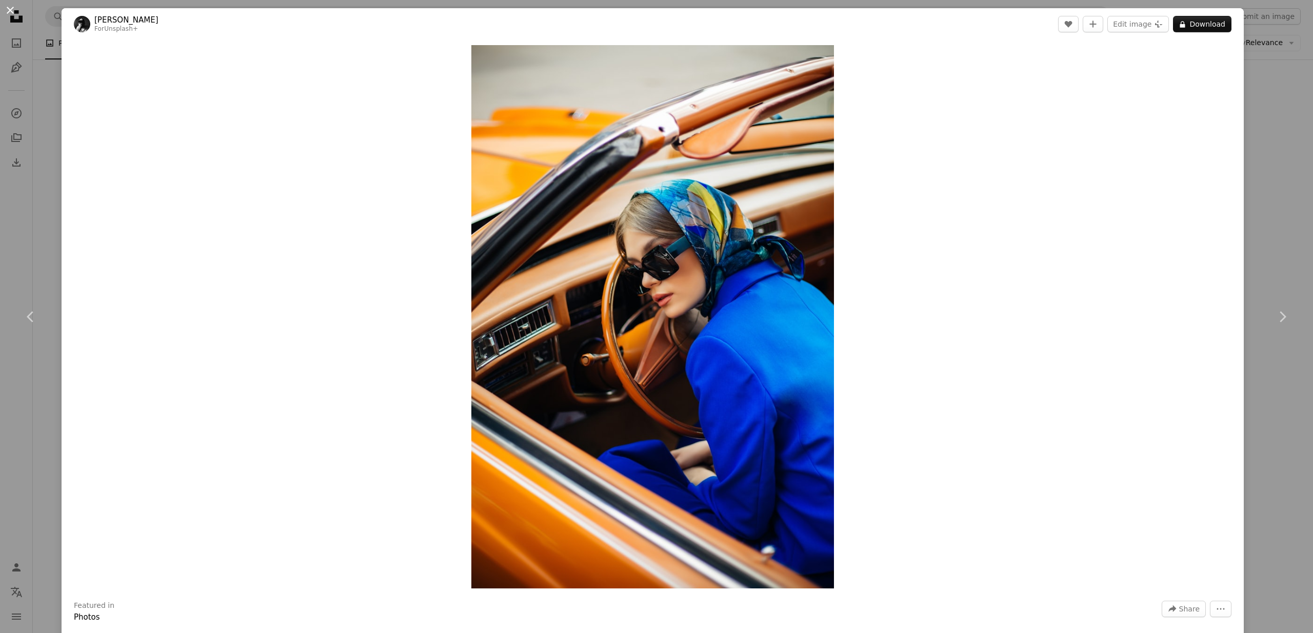
click at [9, 10] on button "An X shape" at bounding box center [10, 10] width 12 height 12
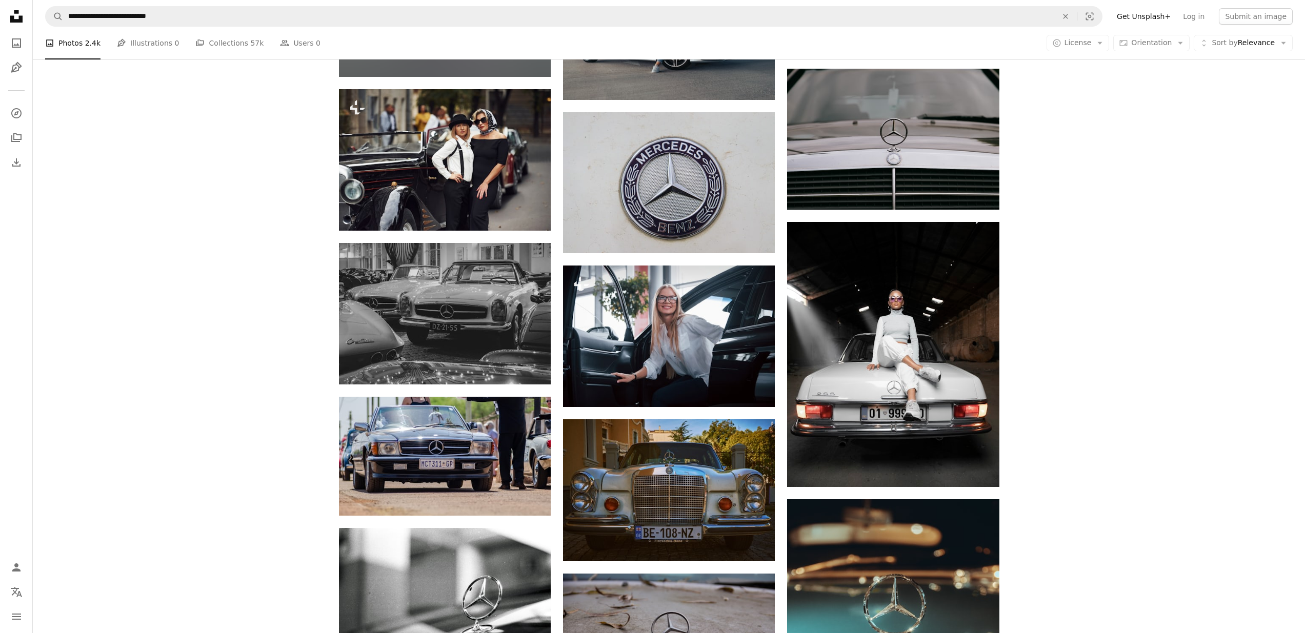
scroll to position [717, 0]
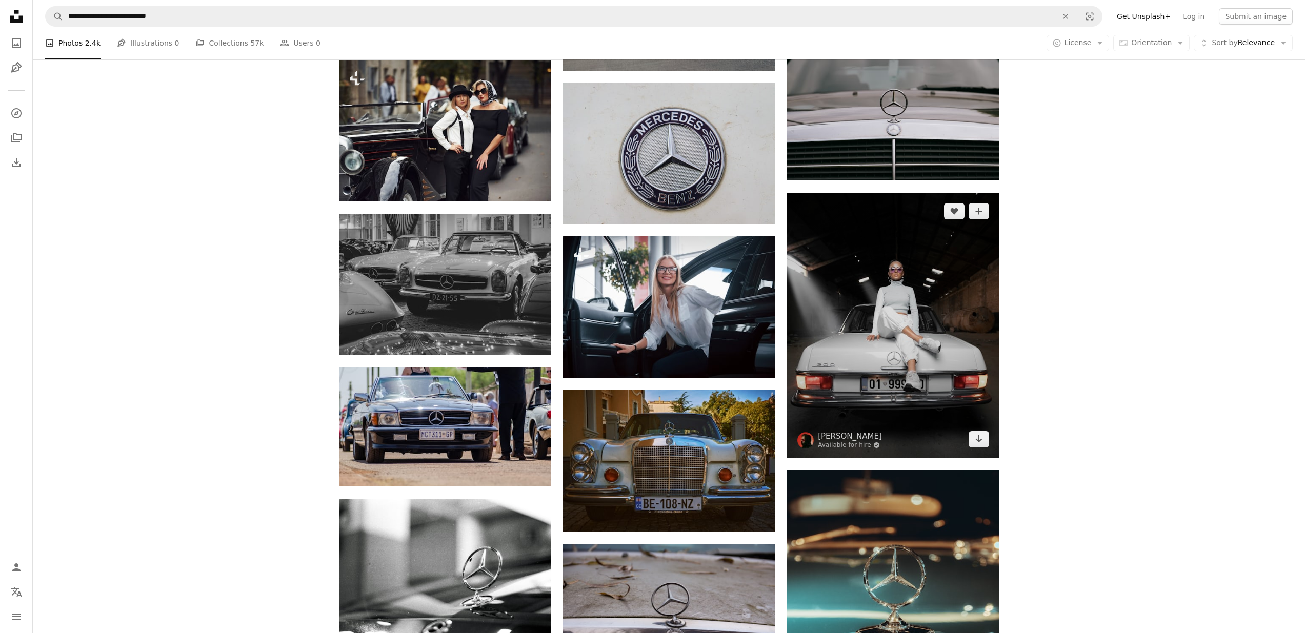
click at [904, 398] on img at bounding box center [893, 325] width 212 height 265
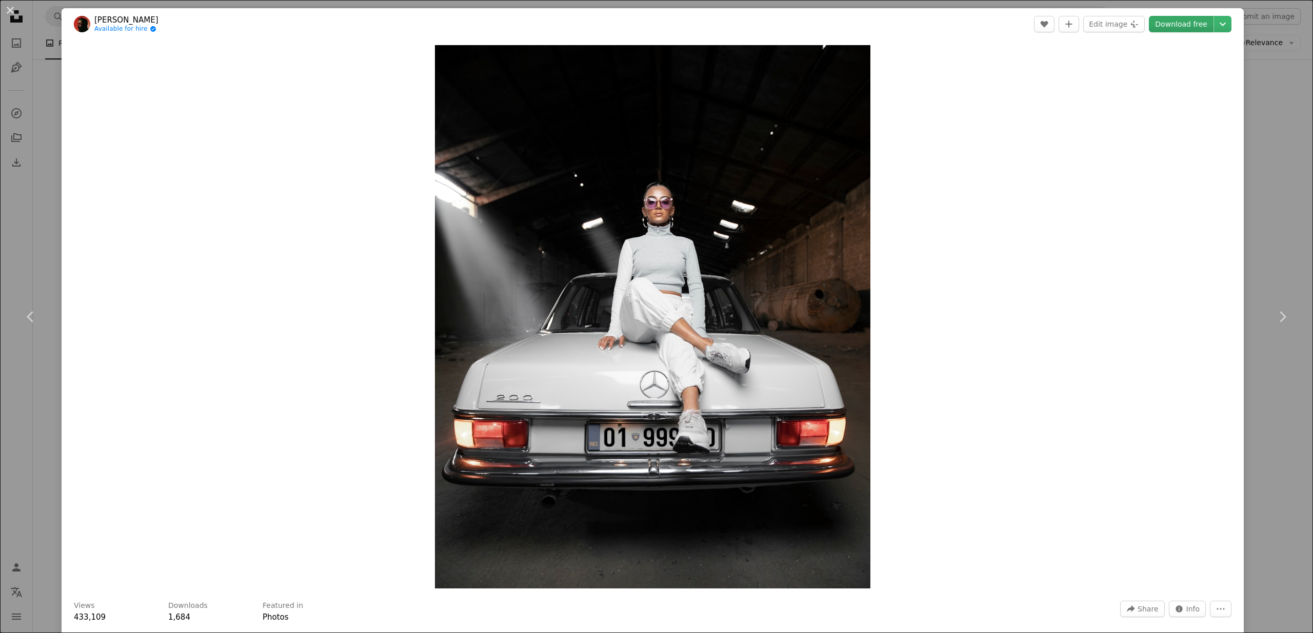
click at [958, 29] on link "Download free" at bounding box center [1181, 24] width 65 height 16
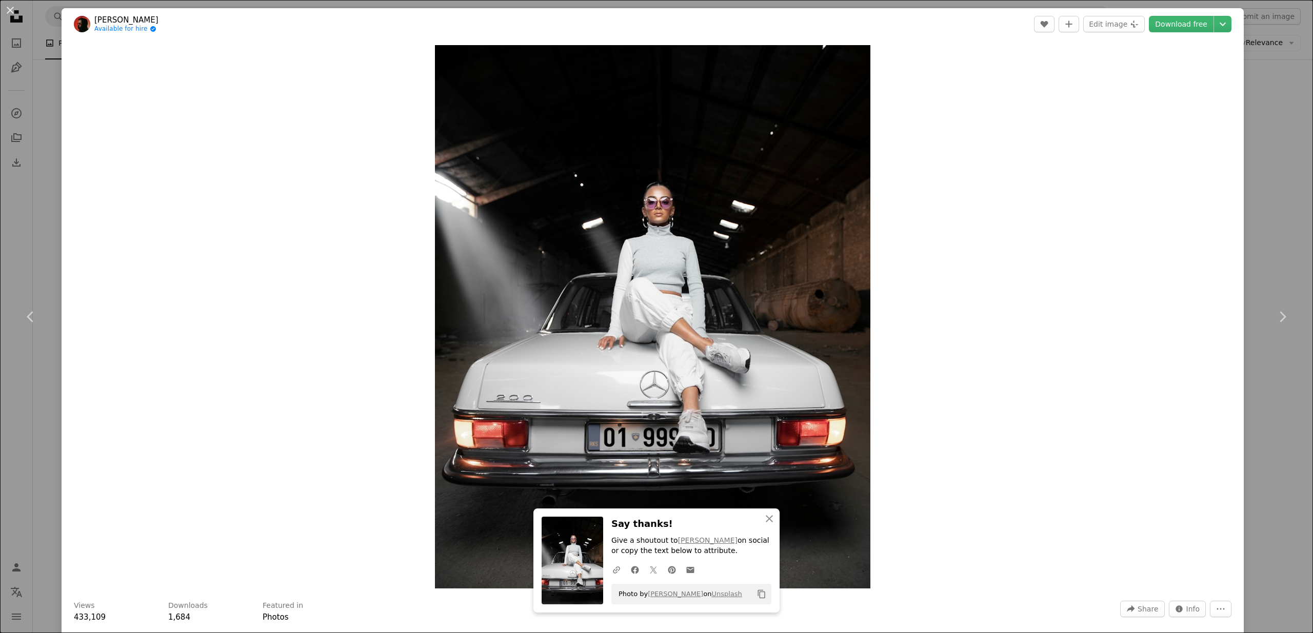
drag, startPoint x: 11, startPoint y: 10, endPoint x: 13, endPoint y: 25, distance: 14.6
click at [11, 10] on button "An X shape" at bounding box center [10, 10] width 12 height 12
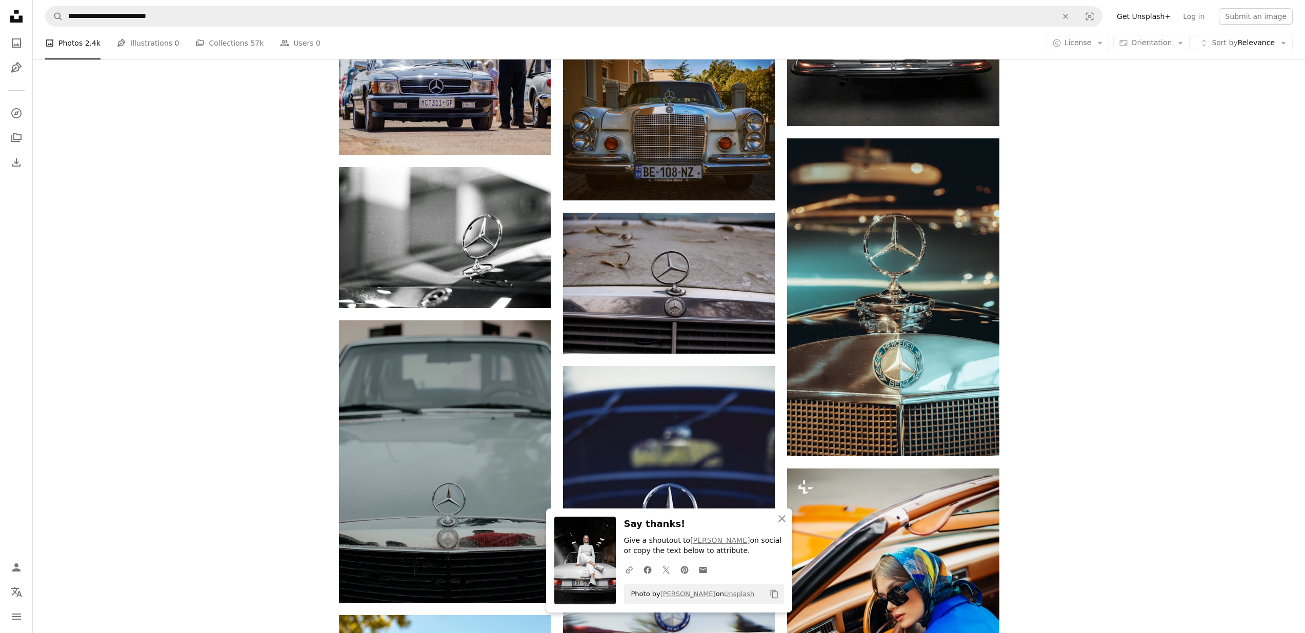
scroll to position [1058, 0]
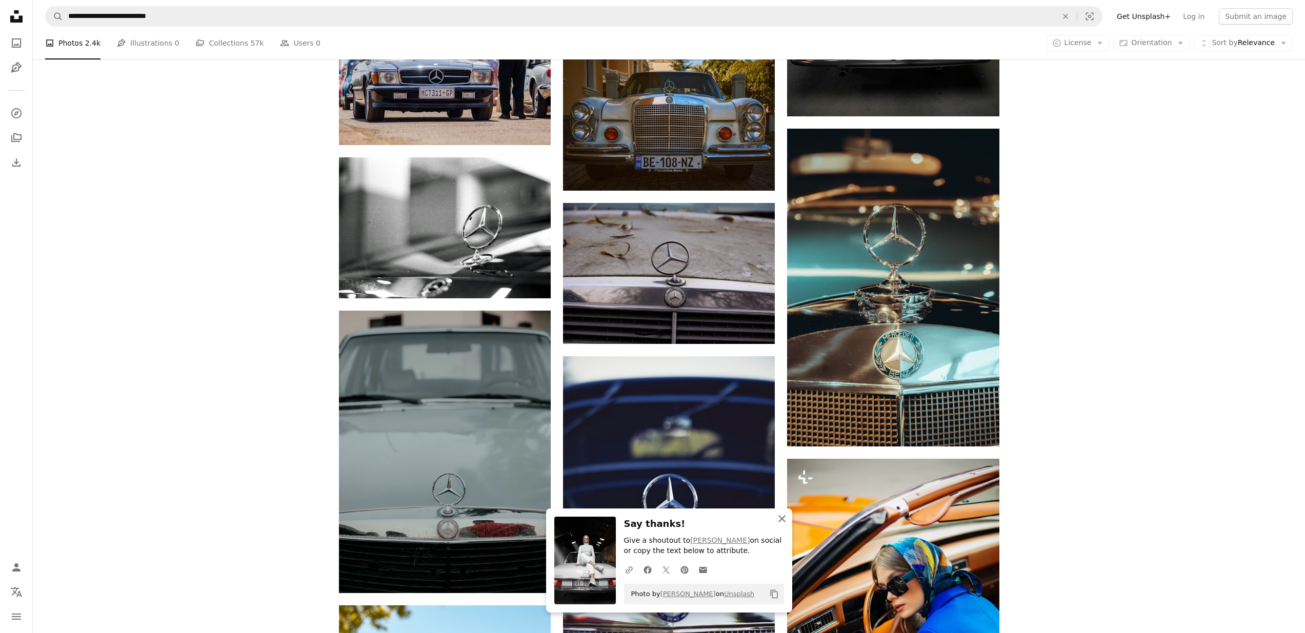
click at [784, 517] on icon "An X shape" at bounding box center [782, 519] width 12 height 12
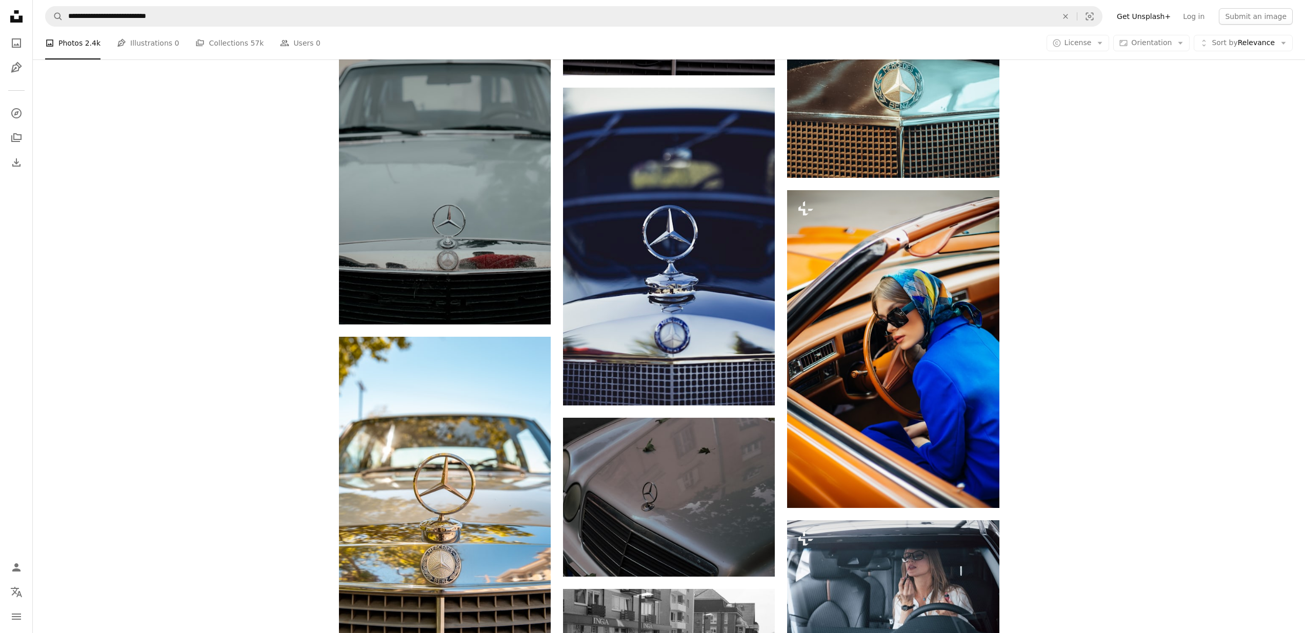
scroll to position [1366, 0]
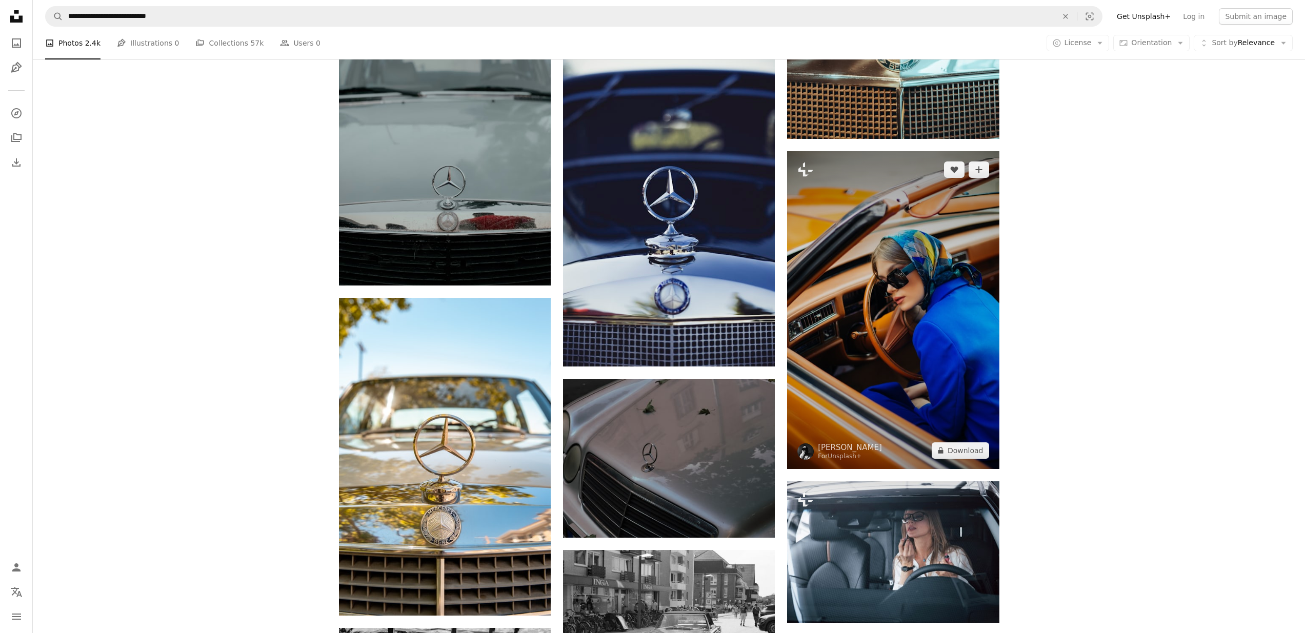
click at [950, 397] on img at bounding box center [893, 310] width 212 height 318
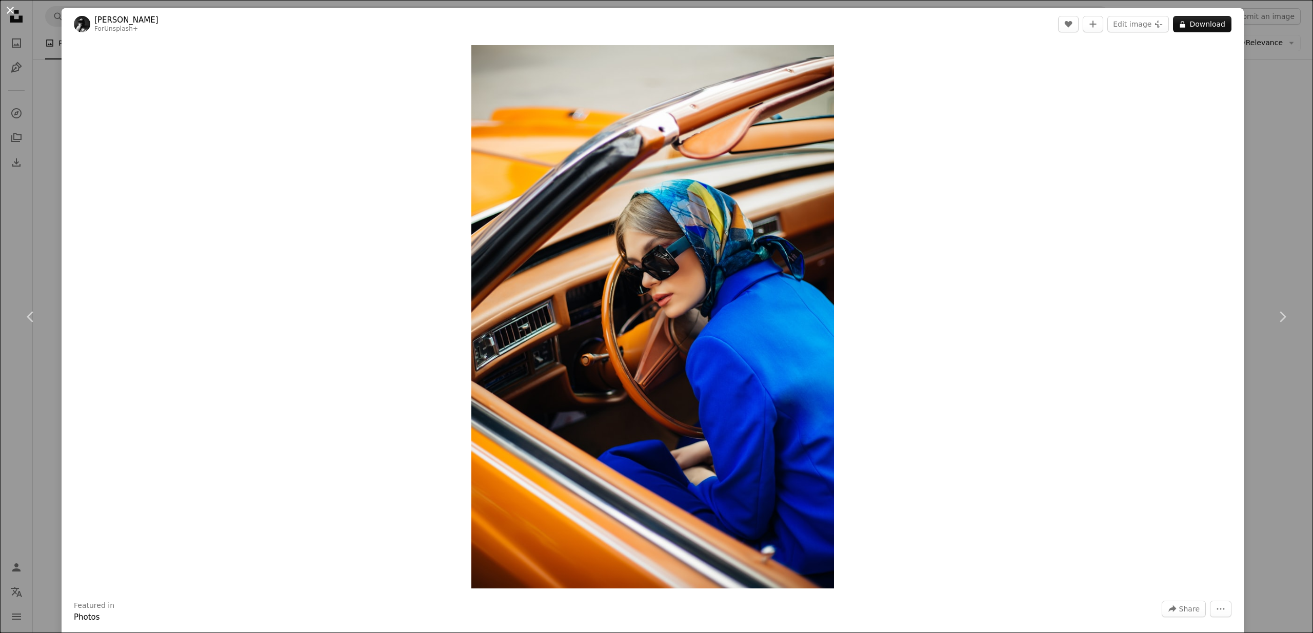
click at [10, 8] on button "An X shape" at bounding box center [10, 10] width 12 height 12
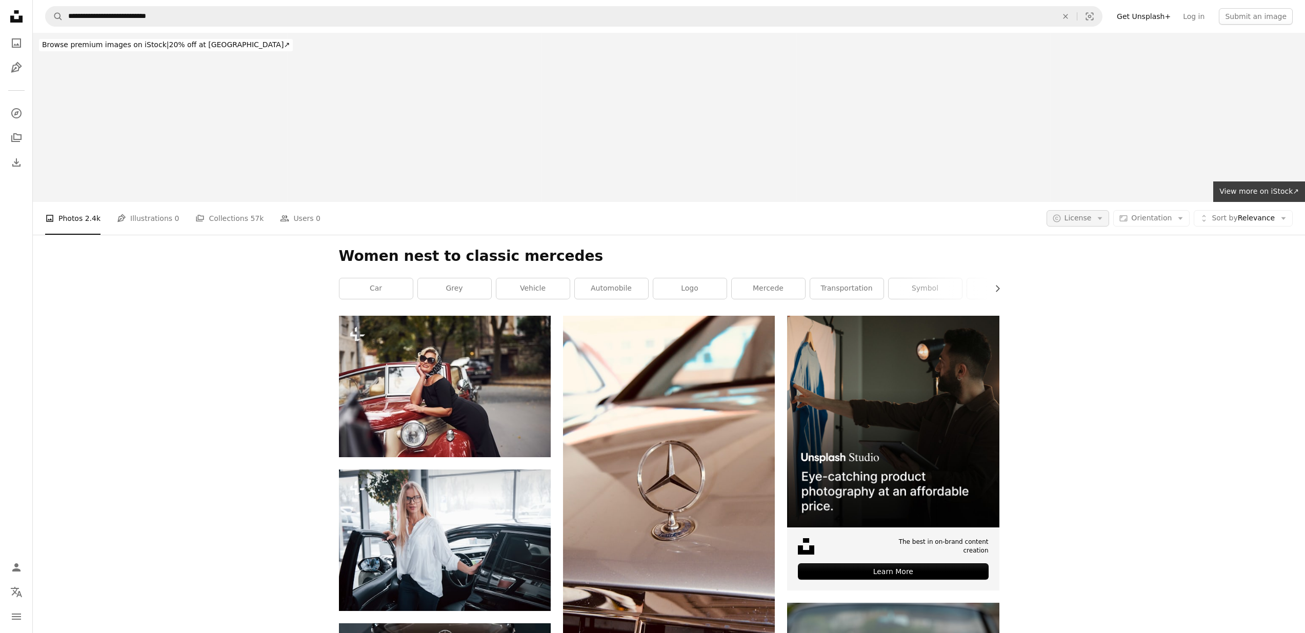
click at [958, 218] on icon "Arrow down" at bounding box center [1099, 218] width 9 height 9
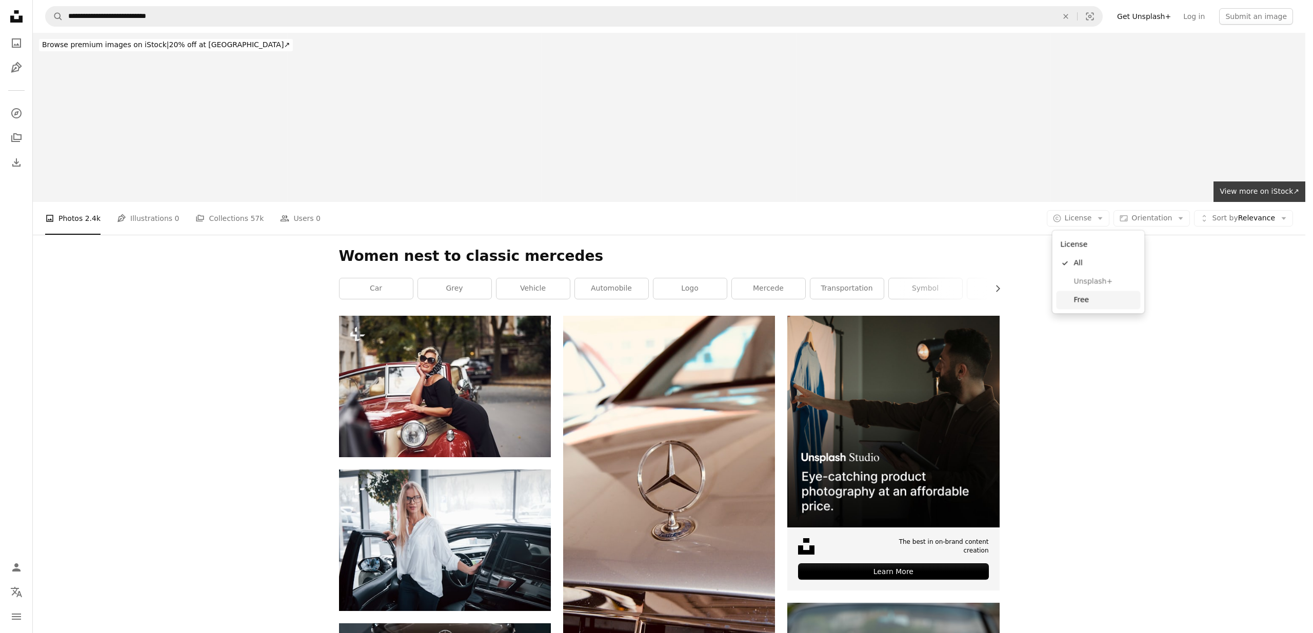
drag, startPoint x: 1101, startPoint y: 301, endPoint x: 1106, endPoint y: 304, distance: 6.0
click at [958, 301] on span "Free" at bounding box center [1105, 300] width 63 height 10
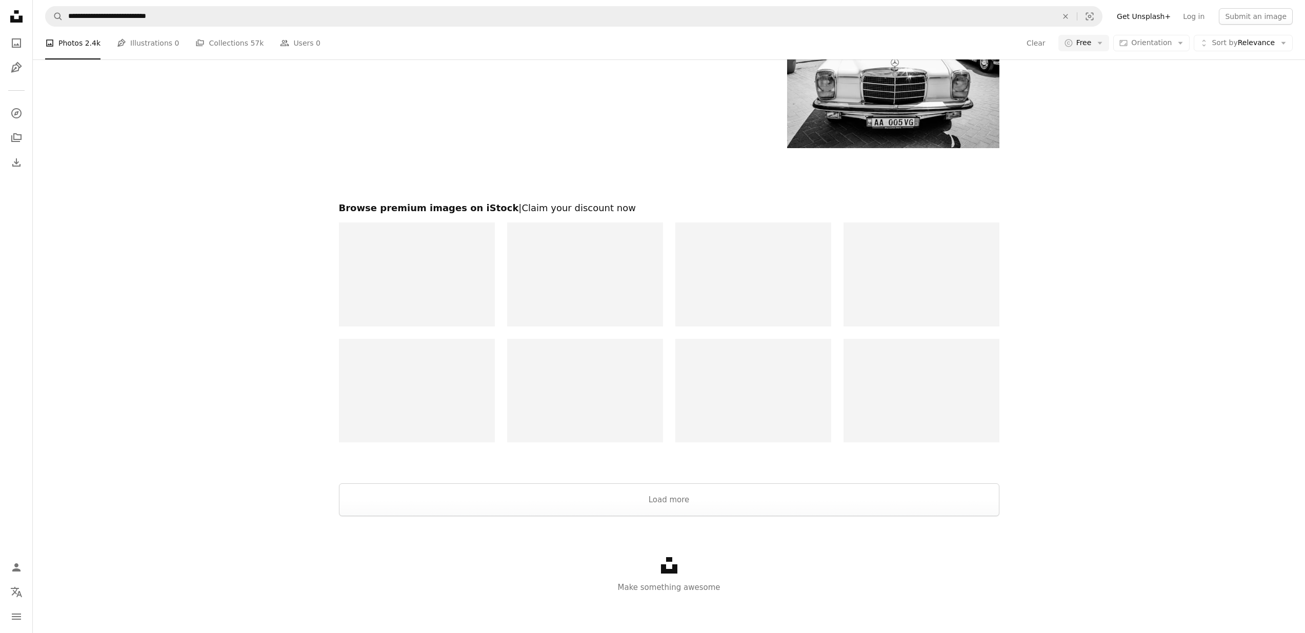
scroll to position [1850, 0]
click at [767, 516] on div "Unsplash logo Make something awesome" at bounding box center [669, 574] width 1272 height 118
click at [850, 501] on button "Load more" at bounding box center [669, 498] width 660 height 33
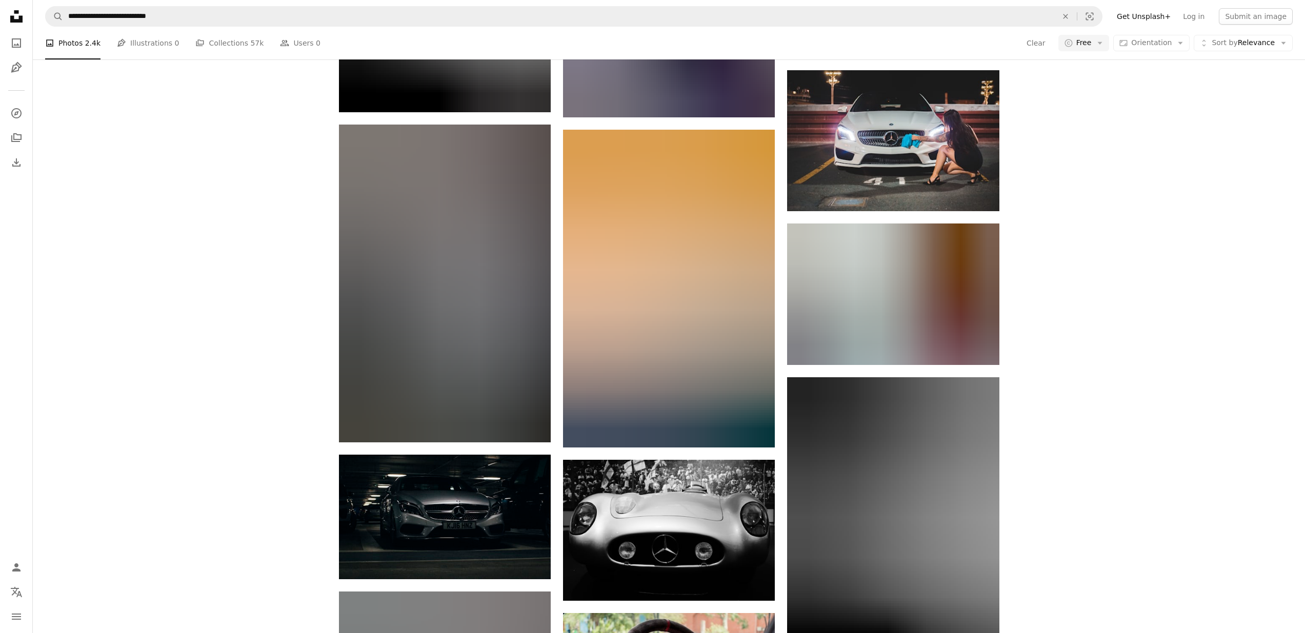
scroll to position [9414, 0]
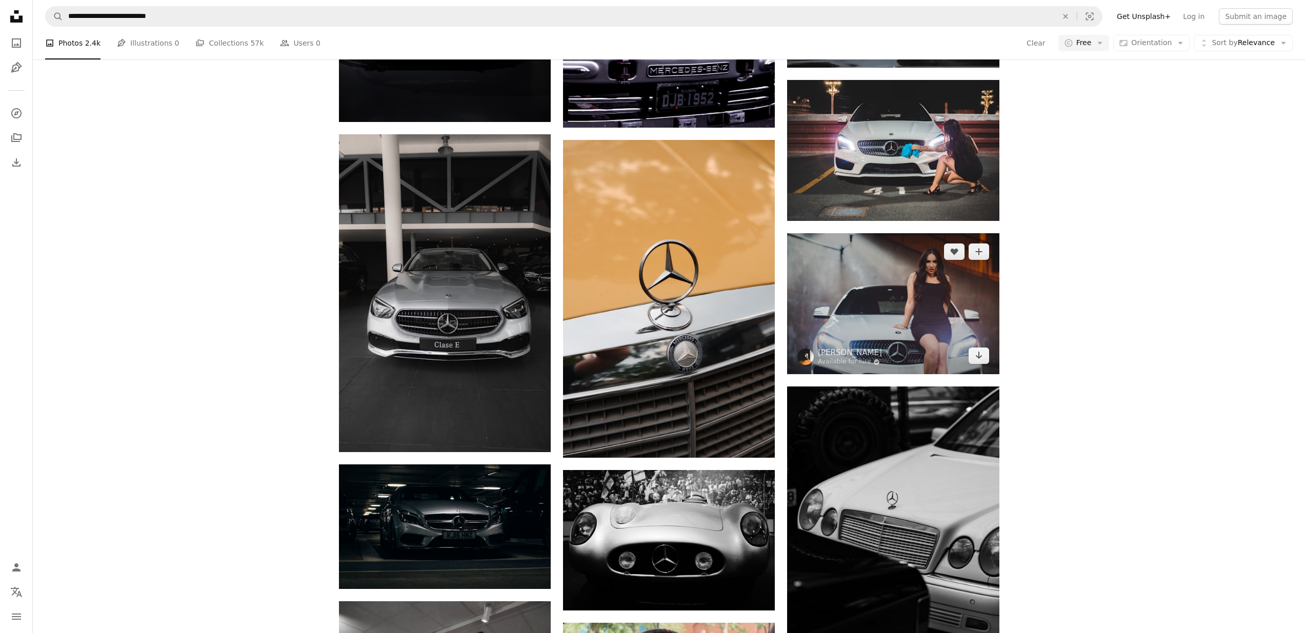
click at [897, 330] on img at bounding box center [893, 303] width 212 height 141
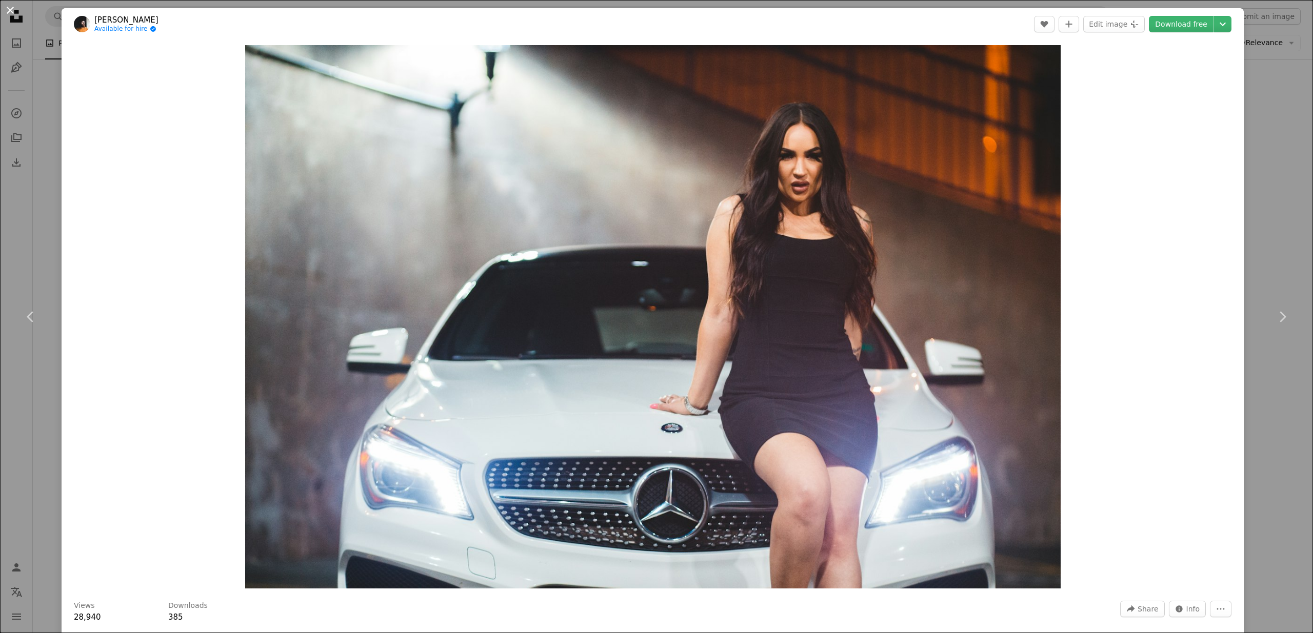
click at [9, 11] on button "An X shape" at bounding box center [10, 10] width 12 height 12
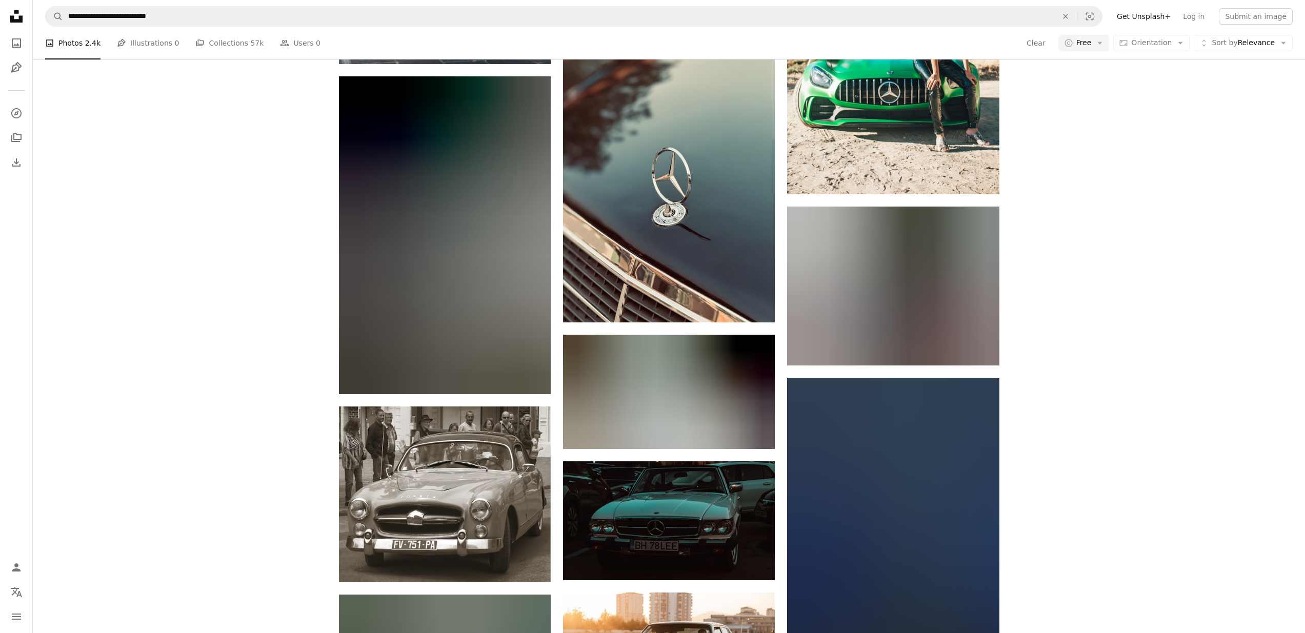
scroll to position [11941, 0]
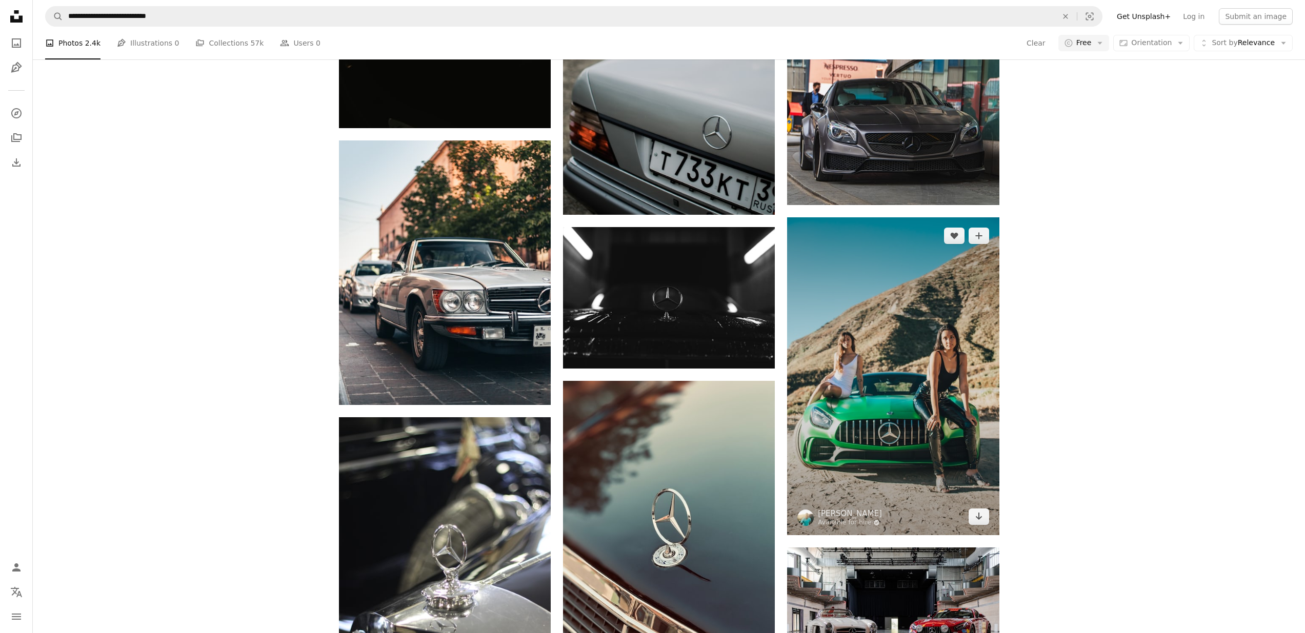
click at [864, 387] on img at bounding box center [893, 376] width 212 height 318
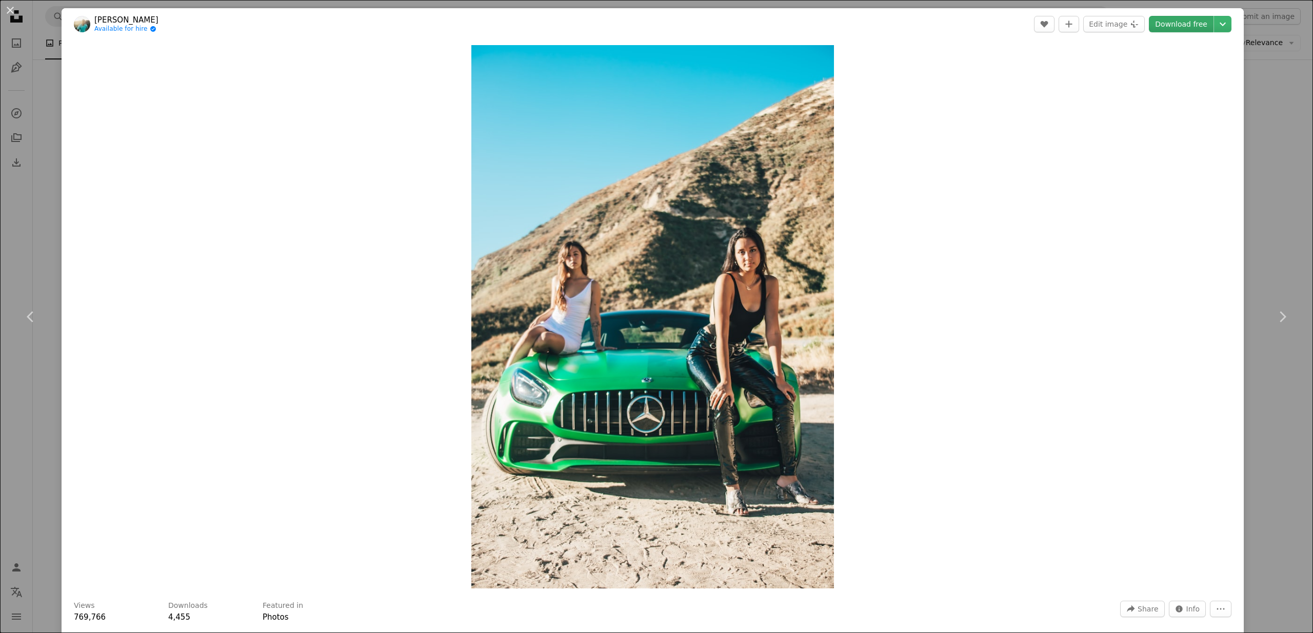
click at [958, 26] on link "Download free" at bounding box center [1181, 24] width 65 height 16
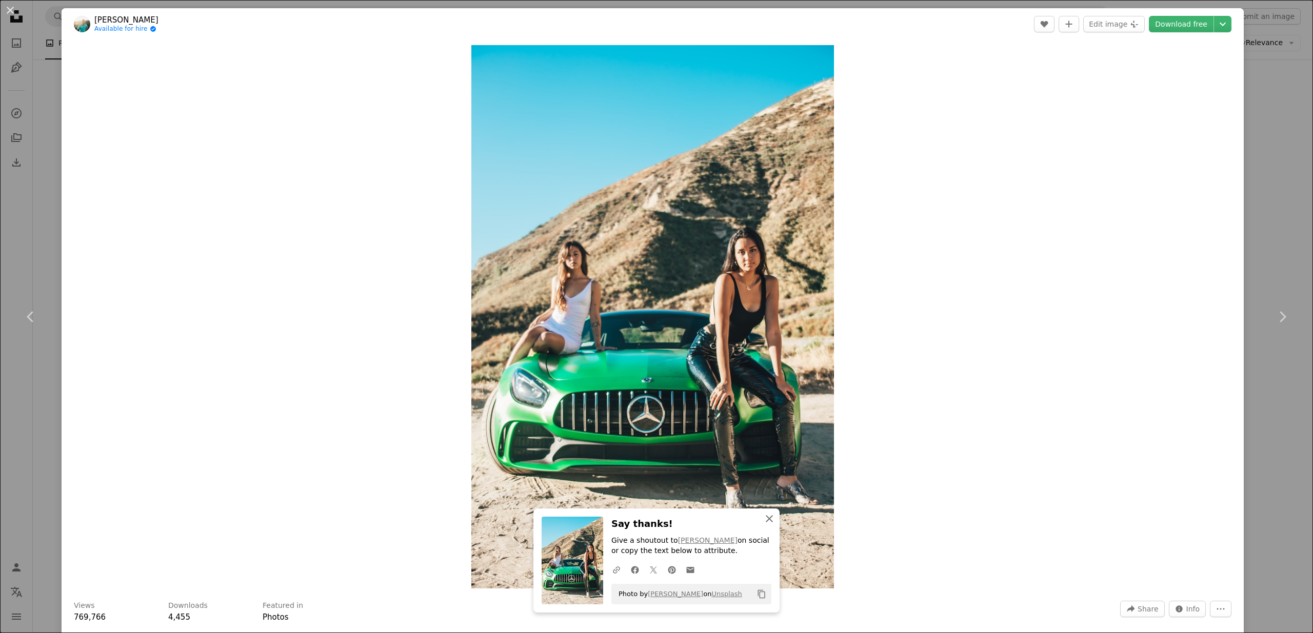
click at [764, 518] on icon "An X shape" at bounding box center [769, 519] width 12 height 12
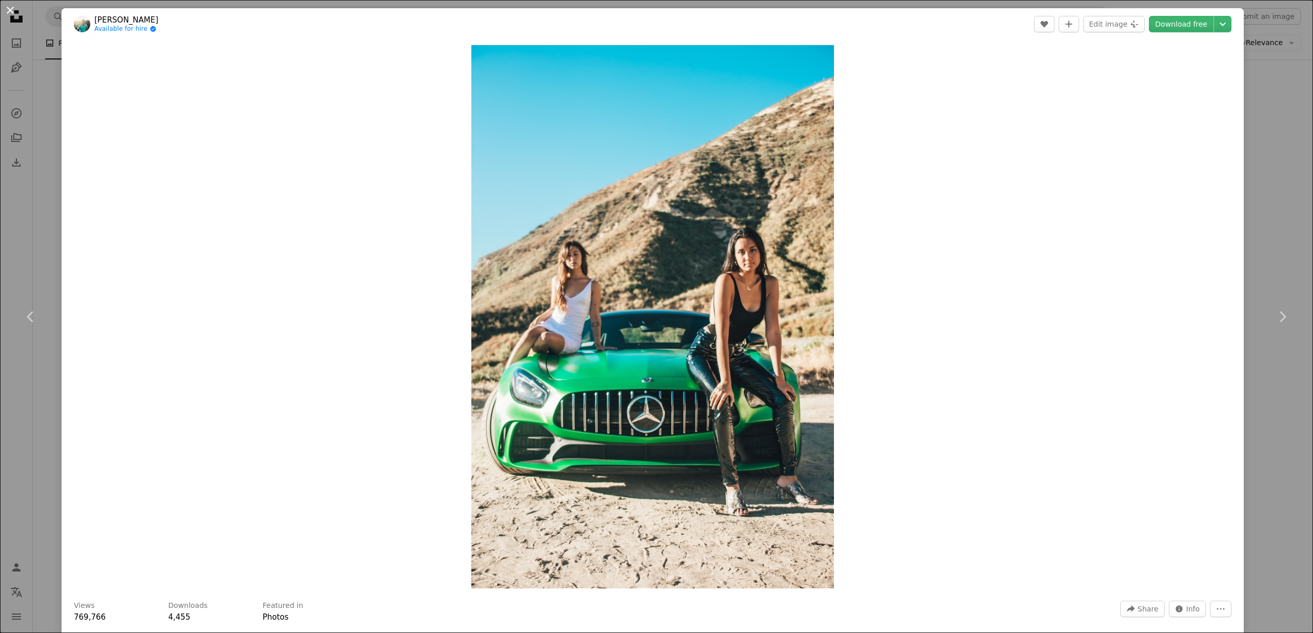
click at [9, 10] on button "An X shape" at bounding box center [10, 10] width 12 height 12
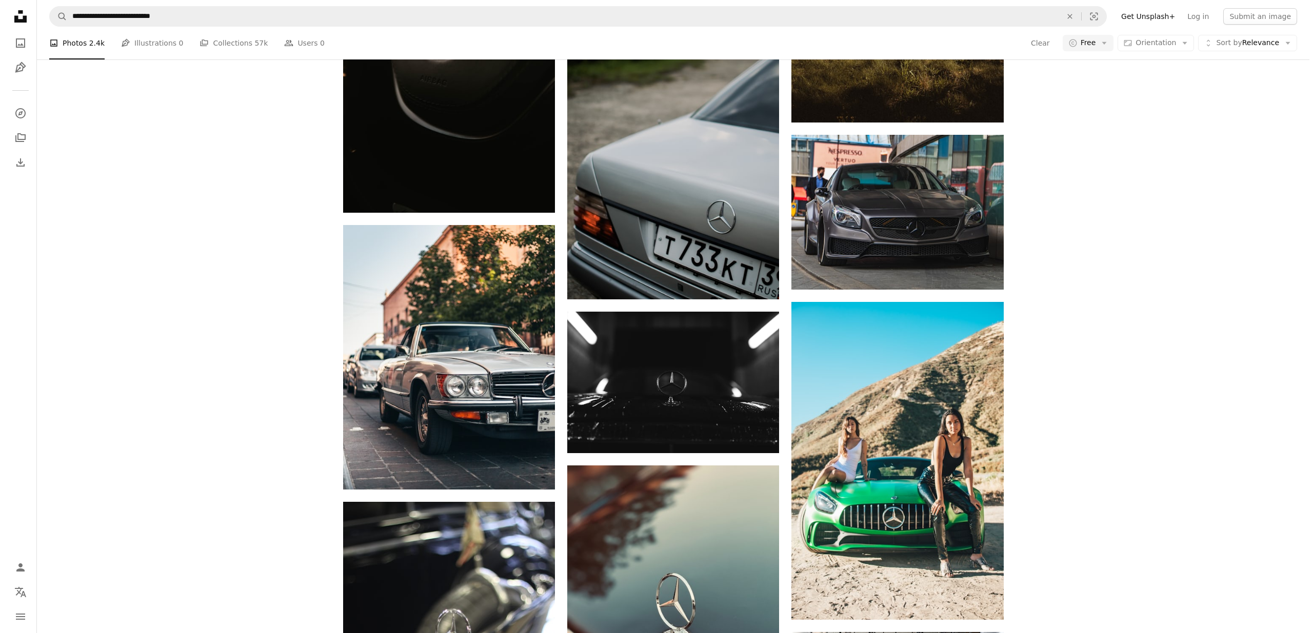
scroll to position [11866, 0]
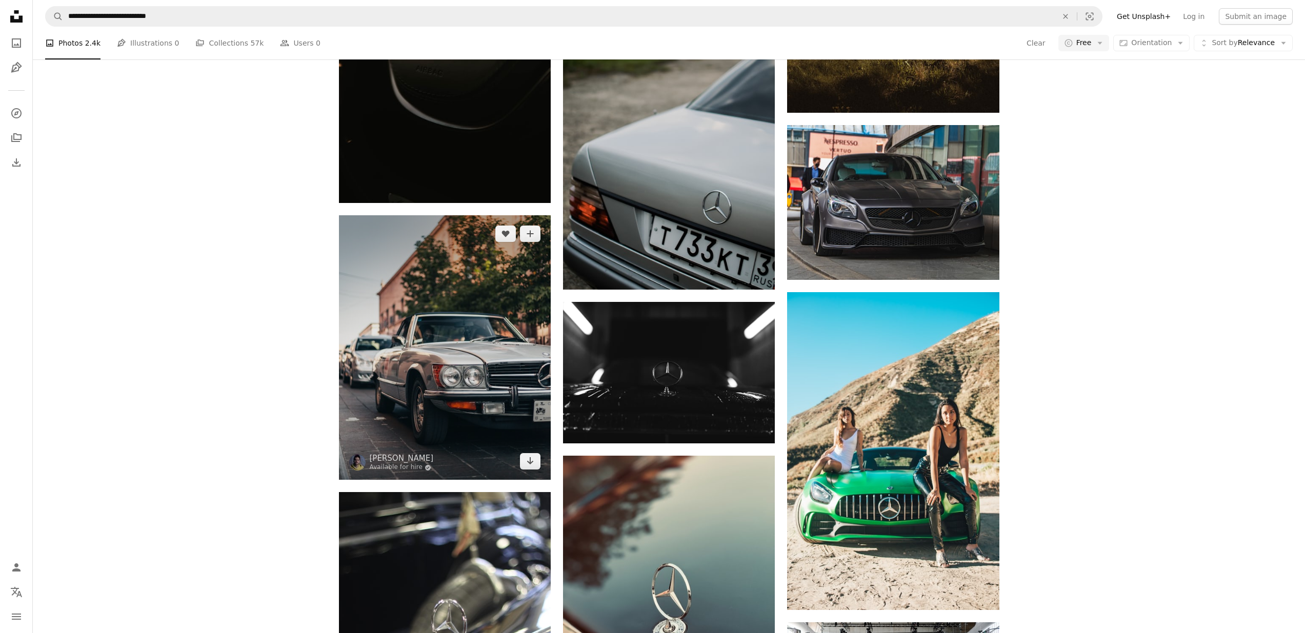
click at [396, 368] on img at bounding box center [445, 347] width 212 height 265
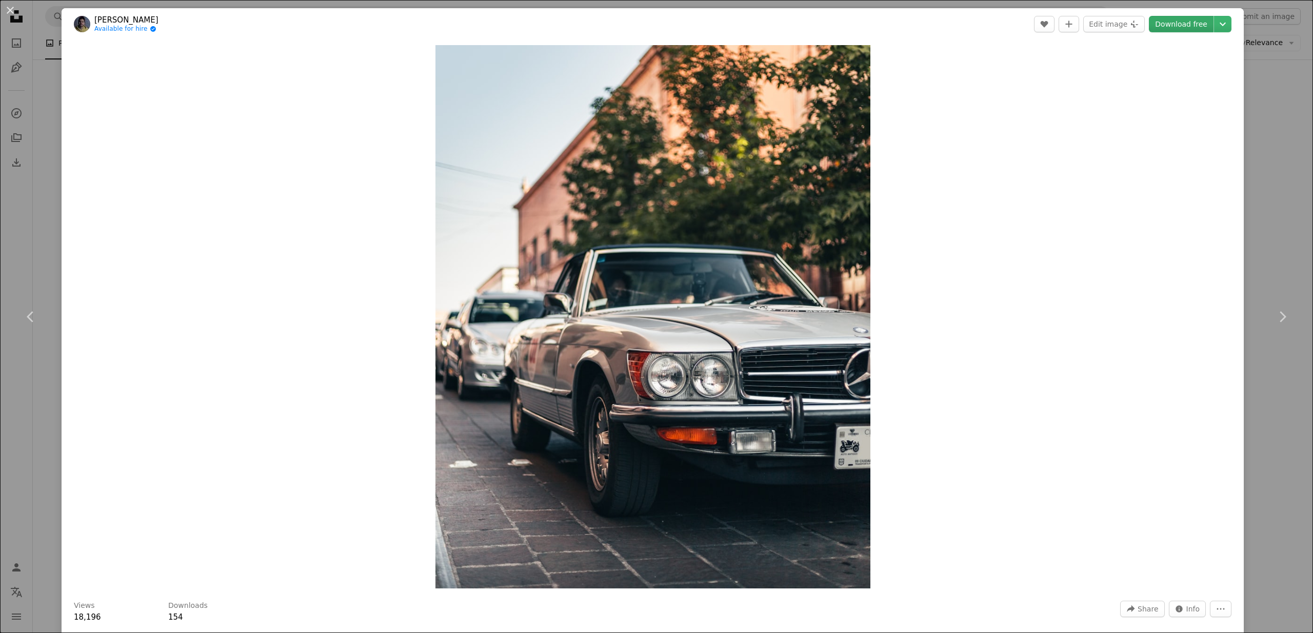
click at [958, 27] on link "Download free" at bounding box center [1181, 24] width 65 height 16
